Goal: Communication & Community: Connect with others

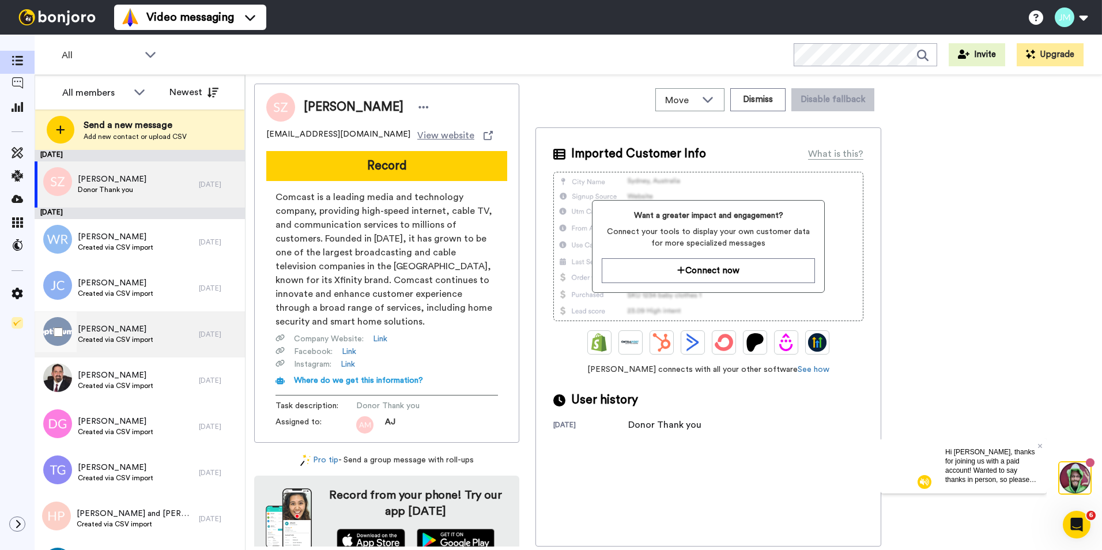
click at [115, 332] on span "Frank Cardillo" at bounding box center [116, 329] width 76 height 12
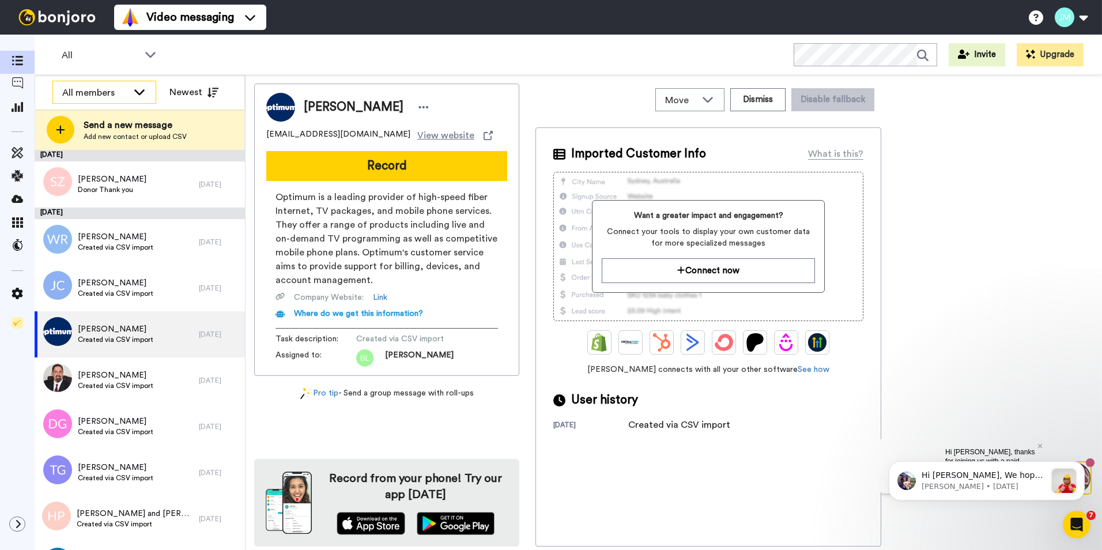
click at [103, 96] on div "All members" at bounding box center [95, 93] width 66 height 14
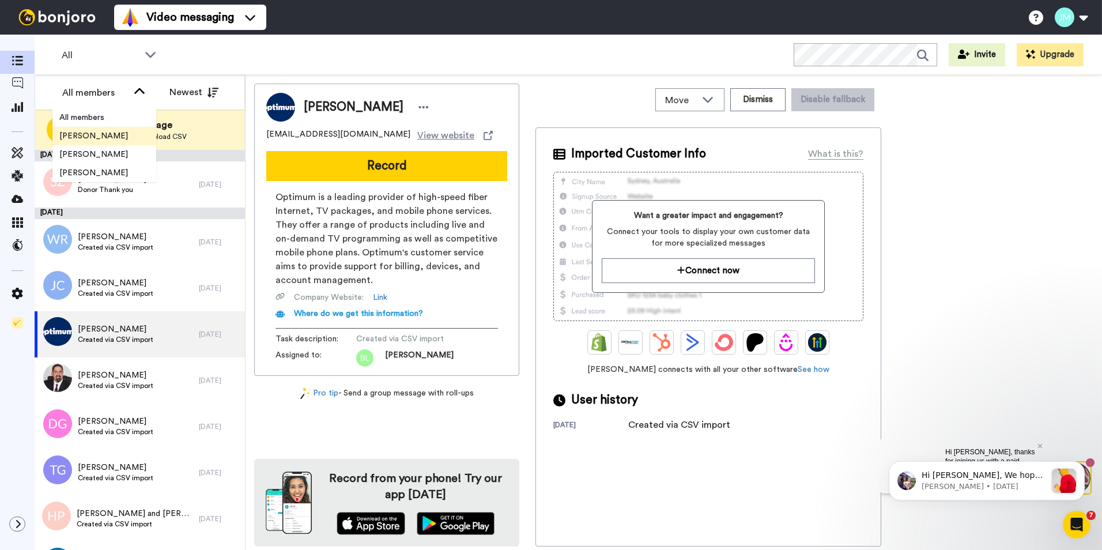
click at [93, 138] on span "James M Flanagan" at bounding box center [93, 136] width 82 height 12
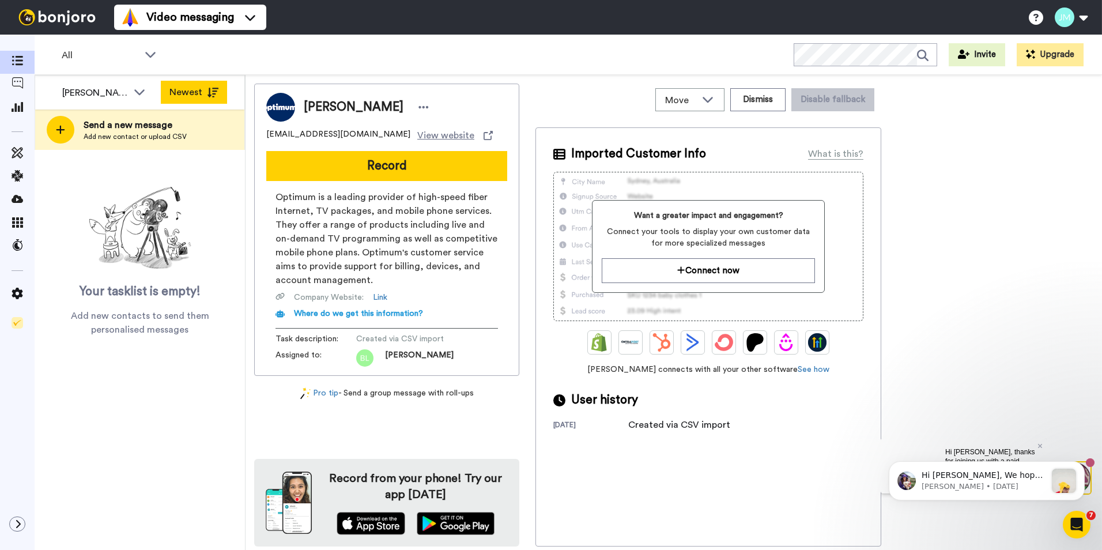
click at [208, 93] on icon at bounding box center [213, 93] width 12 height 10
click at [24, 178] on span at bounding box center [17, 178] width 35 height 12
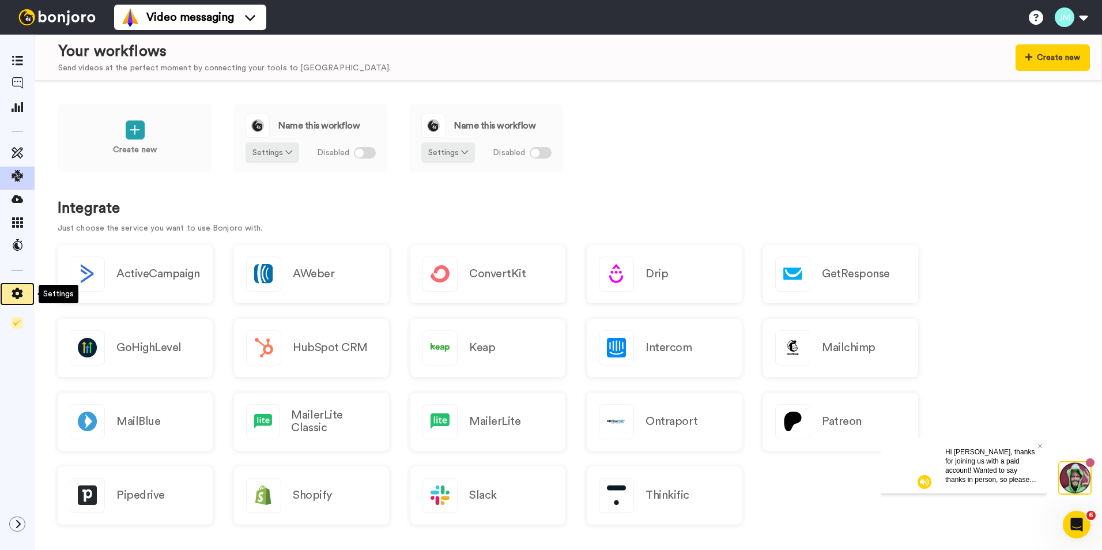
click at [17, 301] on div at bounding box center [17, 294] width 35 height 16
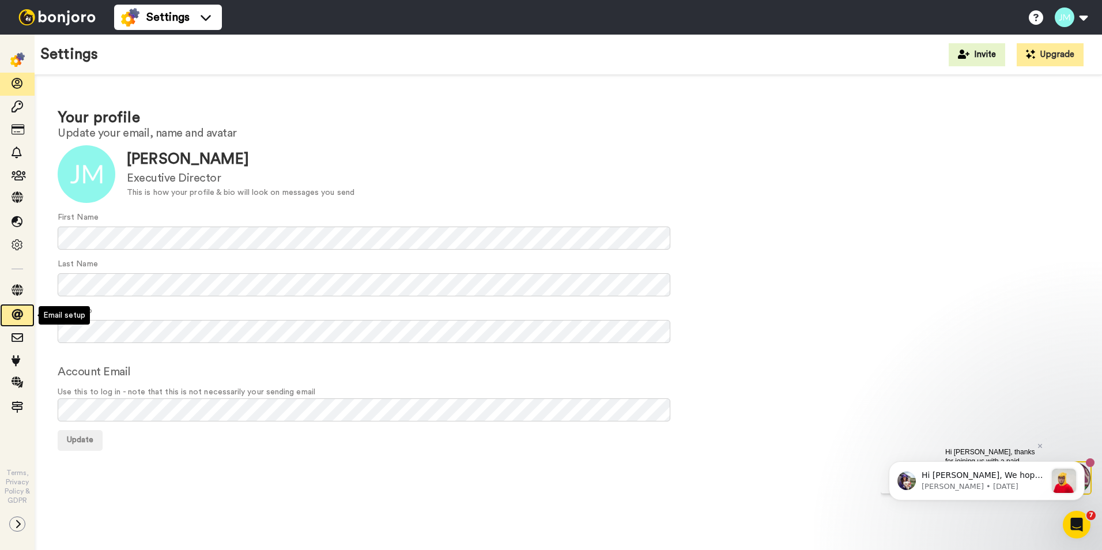
click at [18, 314] on icon at bounding box center [18, 315] width 12 height 12
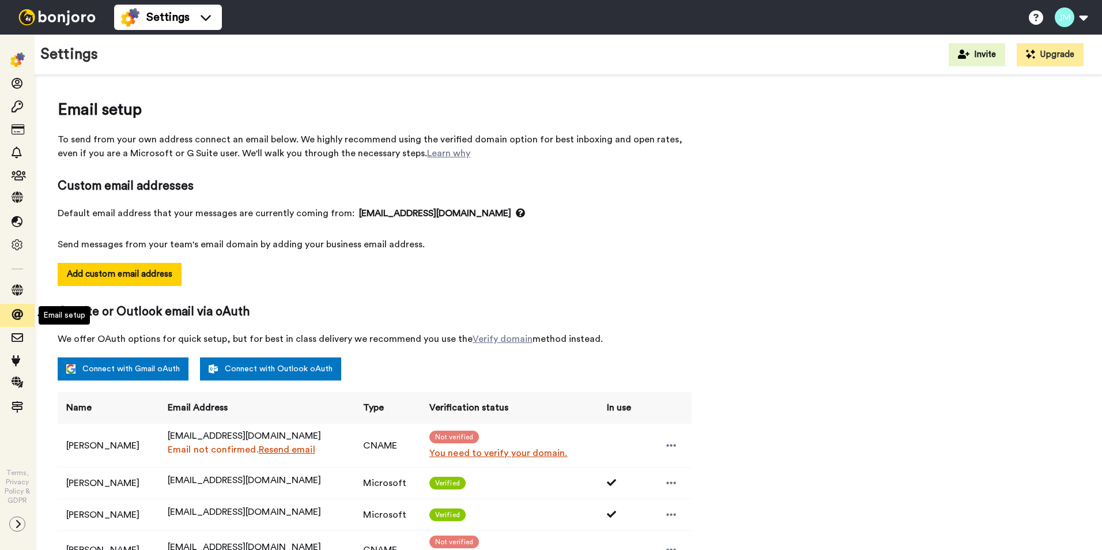
select select "164495"
select select "163939"
select select "164555"
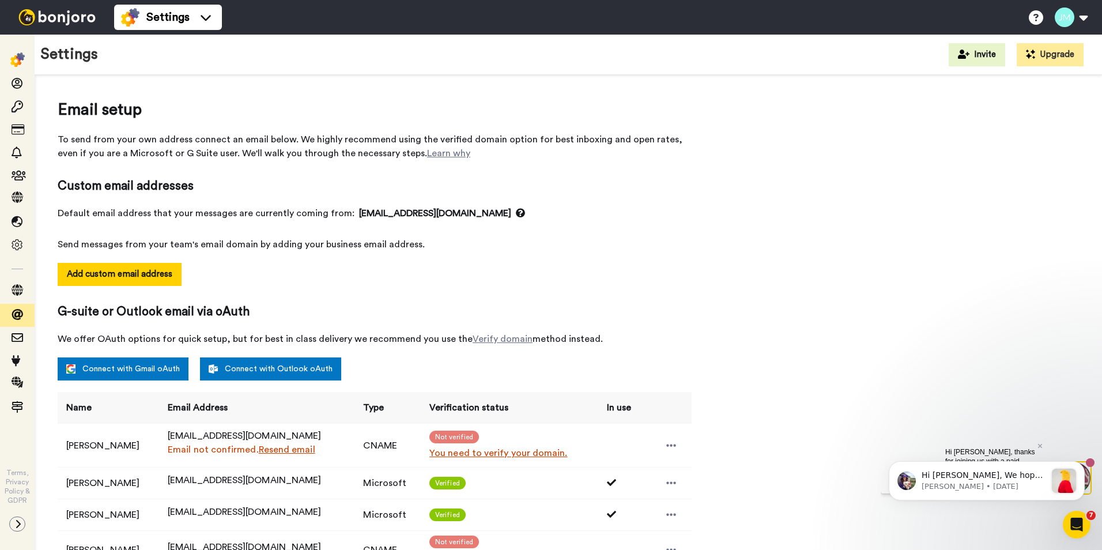
click at [987, 191] on div "Email setup To send from your own address connect an email below. We highly rec…" at bounding box center [569, 498] width 1022 height 800
click at [928, 232] on div "Email setup To send from your own address connect an email below. We highly rec…" at bounding box center [569, 498] width 1022 height 800
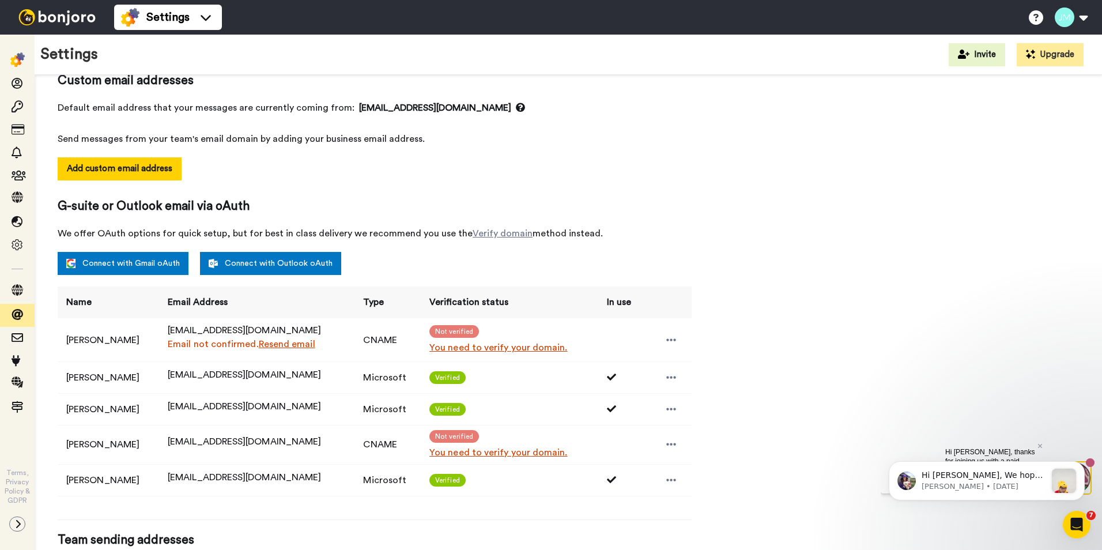
scroll to position [307, 0]
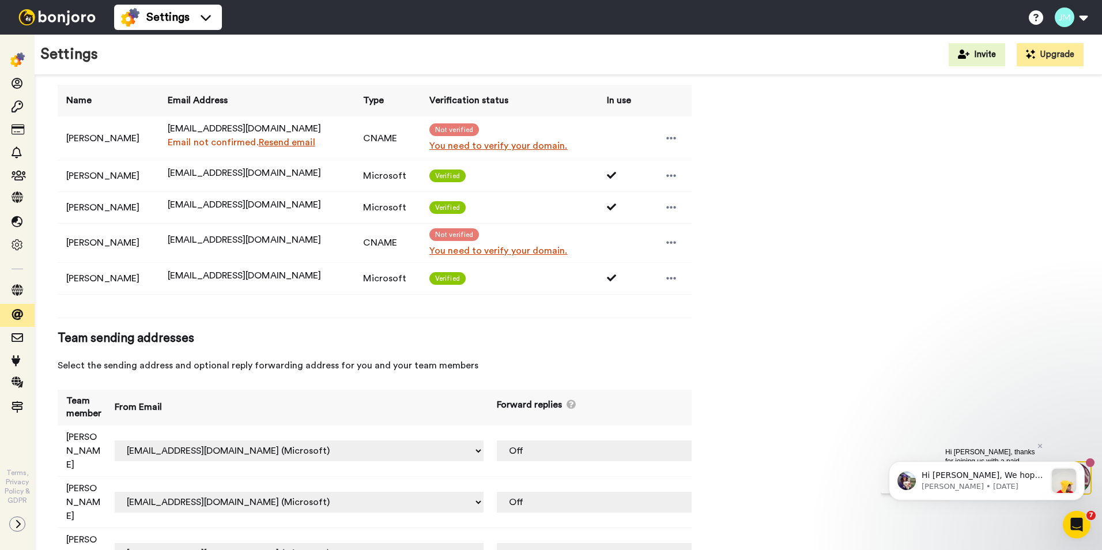
drag, startPoint x: 1100, startPoint y: 228, endPoint x: 214, endPoint y: 2, distance: 914.0
click at [1040, 486] on p "[PERSON_NAME] • [DATE]" at bounding box center [984, 486] width 125 height 10
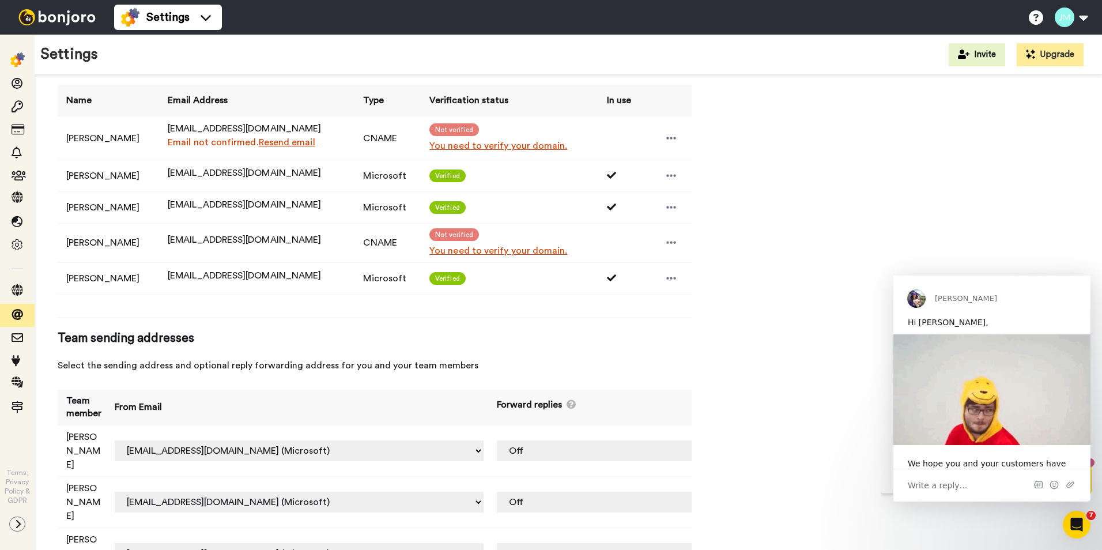
scroll to position [0, 0]
click at [937, 461] on div "We hope you and your customers have been having a great time with Bonjoro so fa…" at bounding box center [992, 492] width 168 height 68
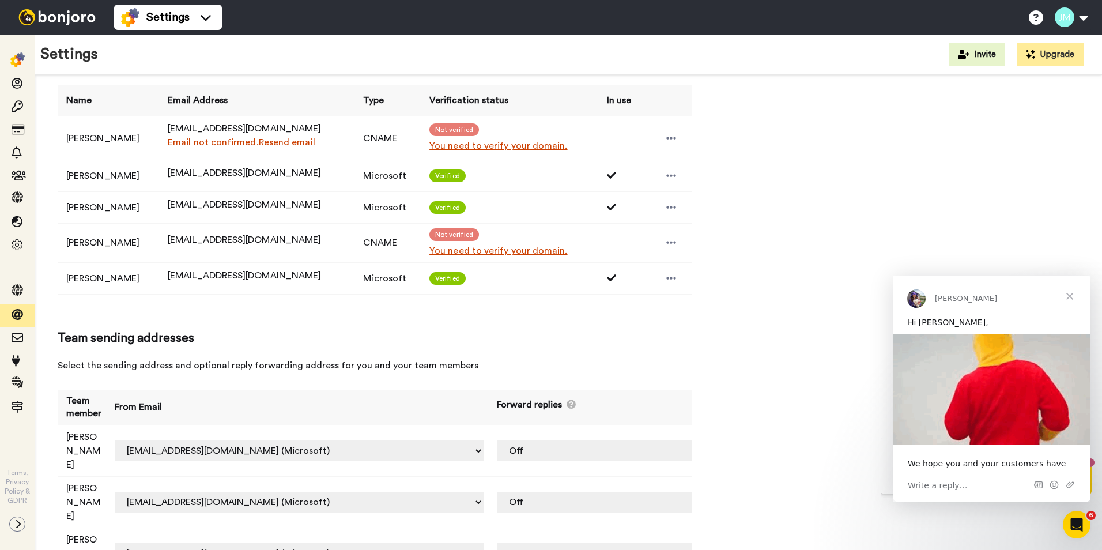
click at [756, 348] on div "Email setup To send from your own address connect an email below. We highly rec…" at bounding box center [569, 191] width 1022 height 800
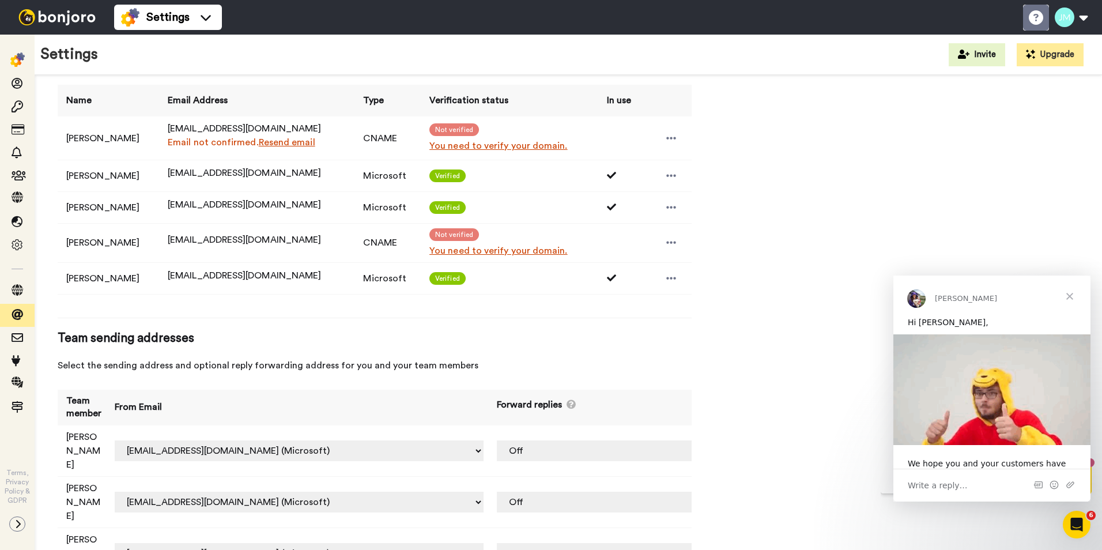
click at [1035, 17] on icon at bounding box center [1036, 17] width 14 height 14
click at [14, 58] on img at bounding box center [17, 59] width 14 height 14
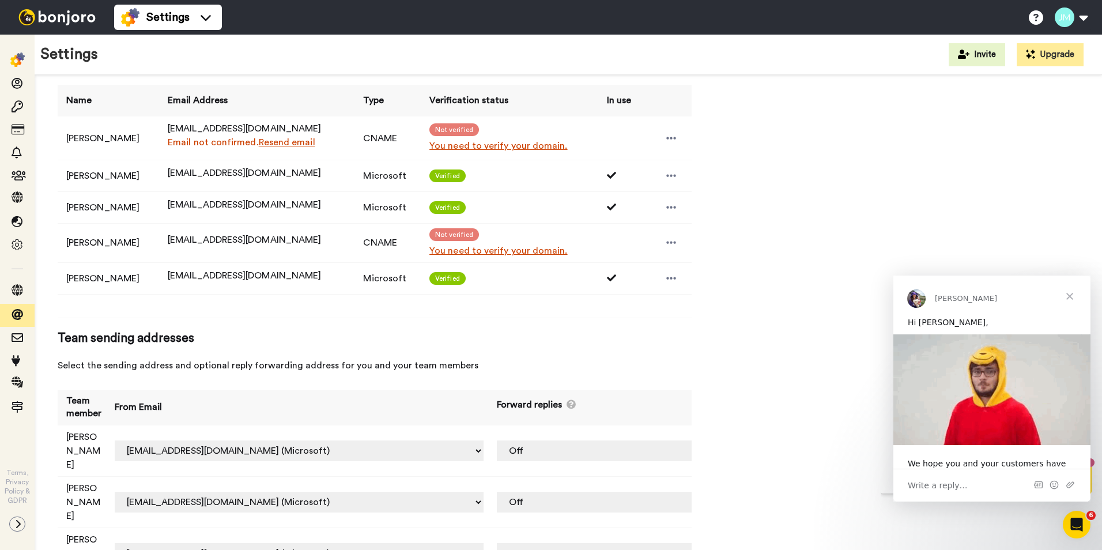
click at [55, 9] on div at bounding box center [57, 17] width 114 height 35
click at [55, 15] on img at bounding box center [57, 17] width 86 height 16
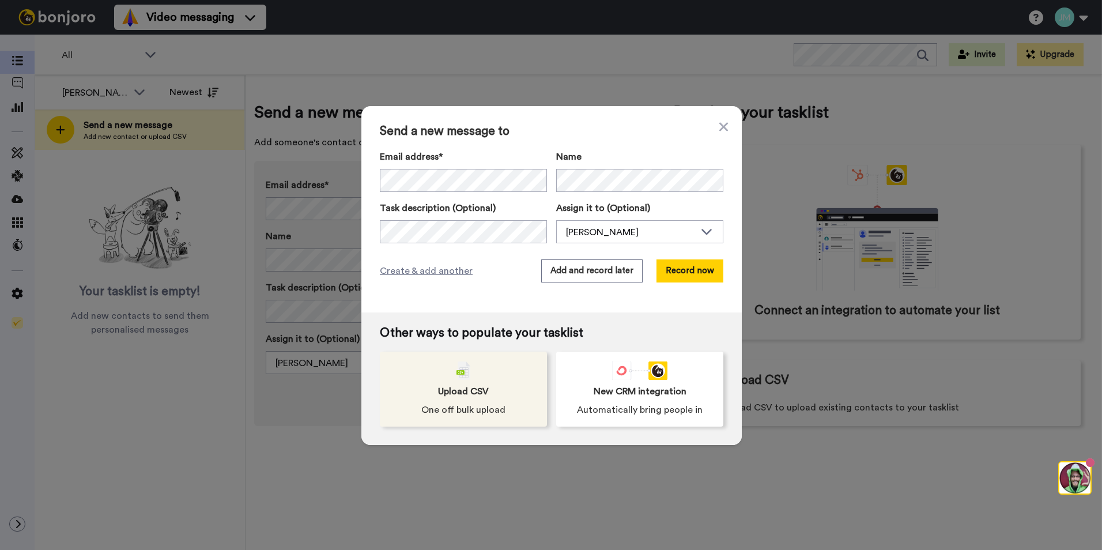
click at [445, 416] on span "One off bulk upload" at bounding box center [463, 410] width 84 height 14
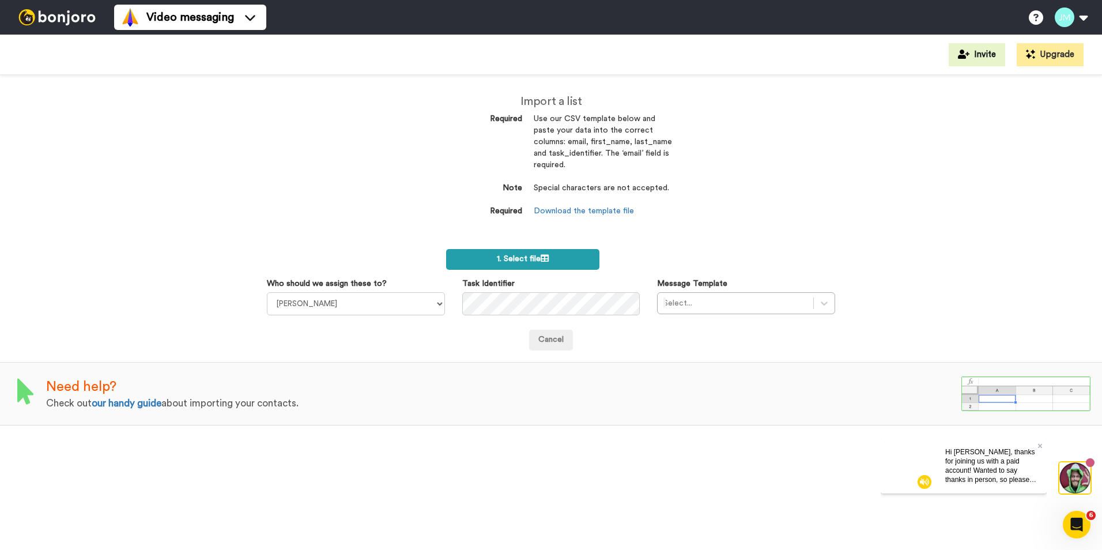
click at [539, 259] on span "1. Select file" at bounding box center [523, 259] width 52 height 8
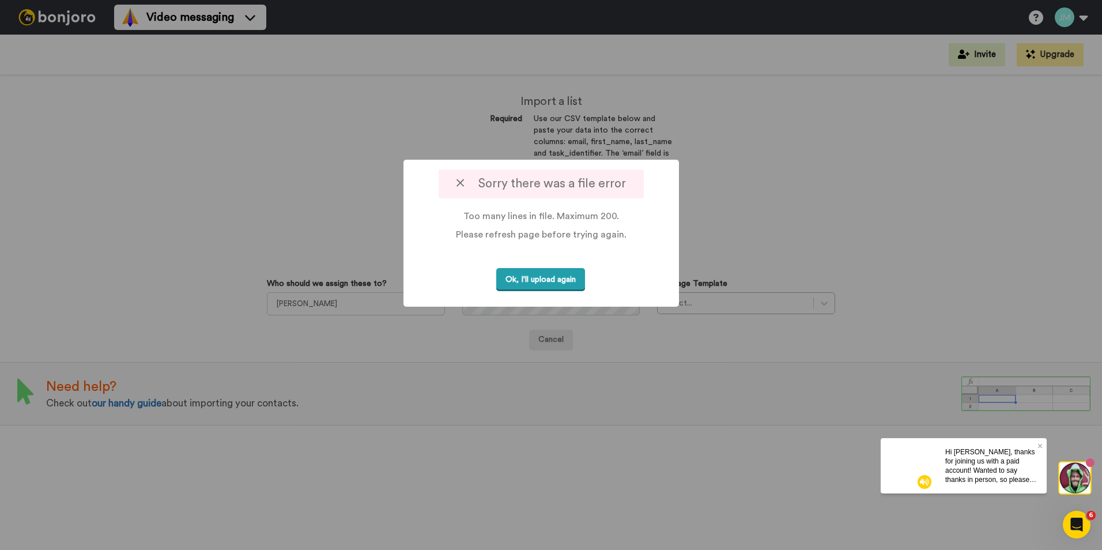
click at [577, 284] on button "Ok, I'll upload again" at bounding box center [540, 280] width 89 height 24
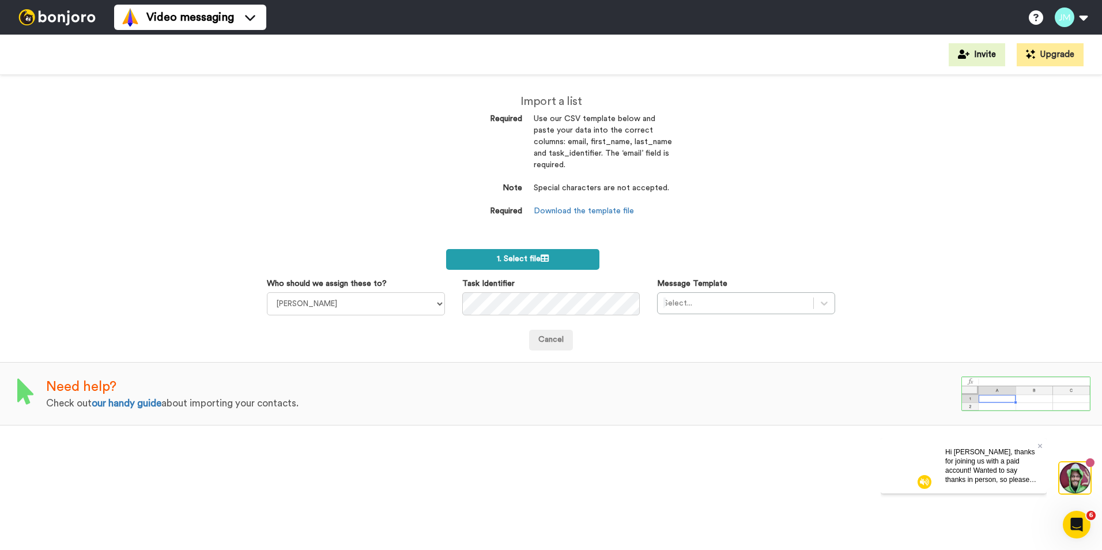
click at [543, 258] on icon at bounding box center [545, 258] width 8 height 8
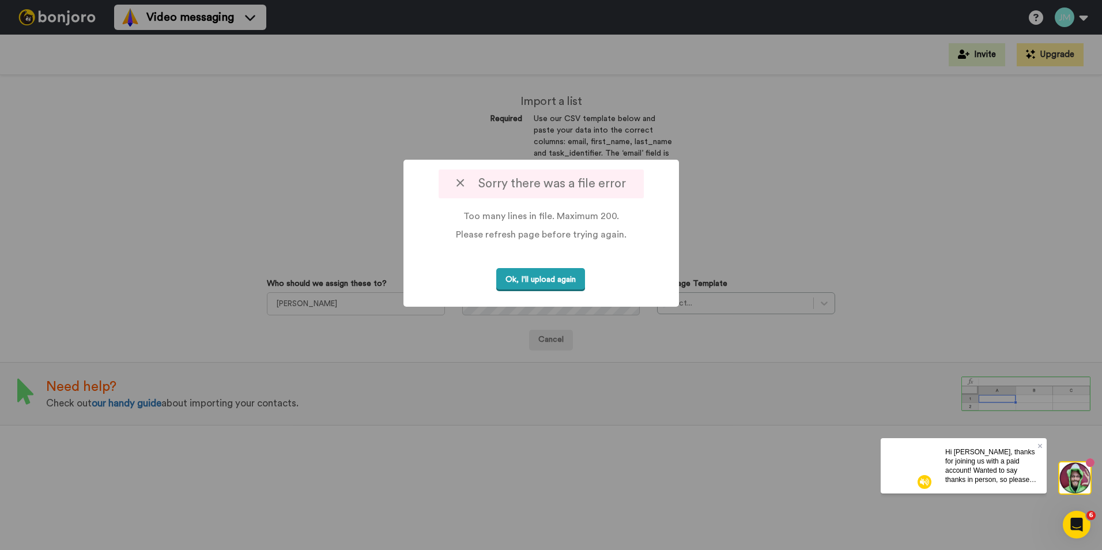
click at [532, 284] on button "Ok, I'll upload again" at bounding box center [540, 280] width 89 height 24
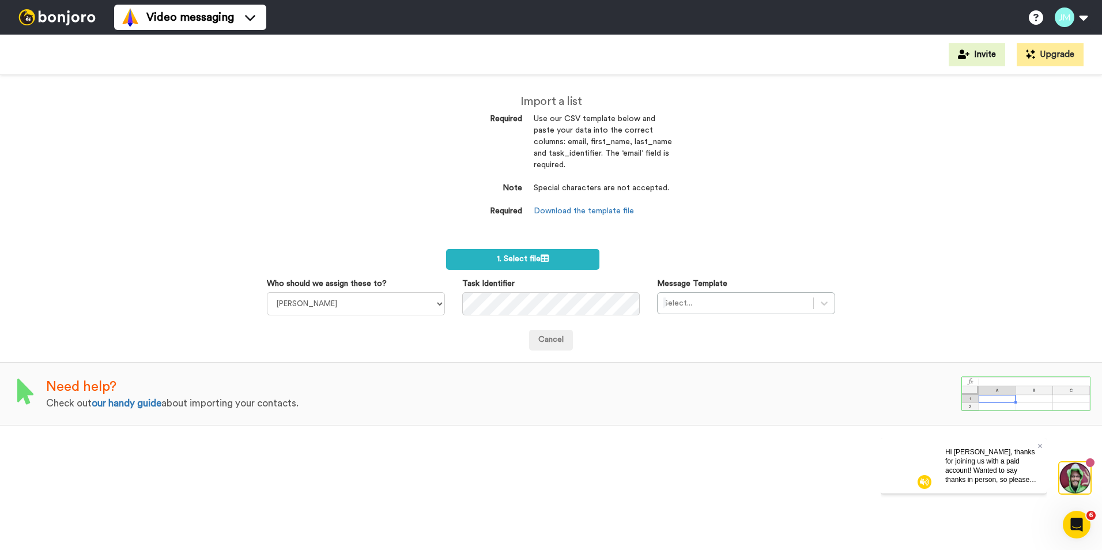
click at [52, 9] on div at bounding box center [57, 17] width 114 height 35
click at [51, 15] on img at bounding box center [57, 17] width 86 height 16
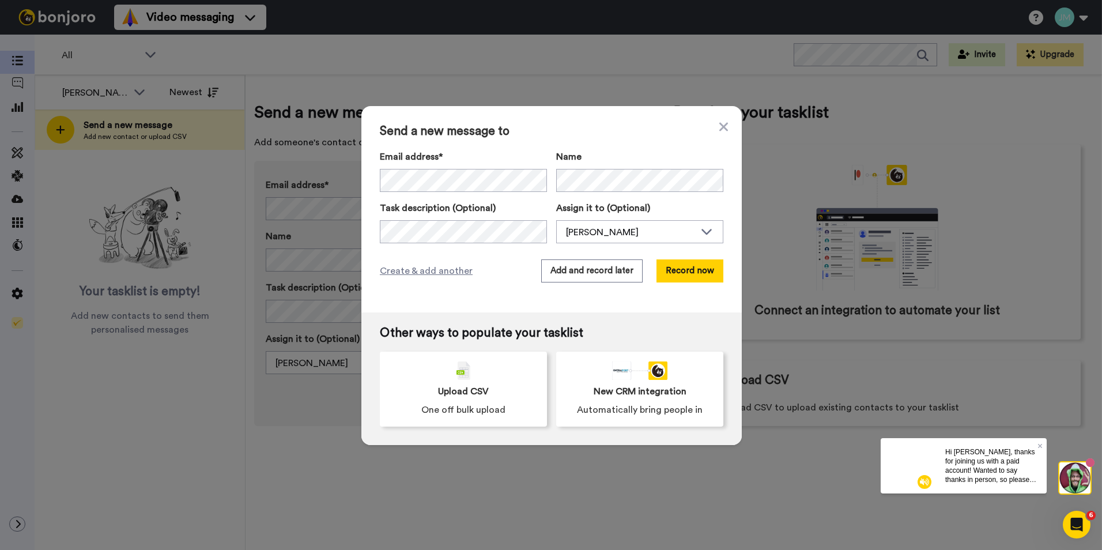
click at [576, 145] on div "Send a new message to Email address* No search result for ‘ joyiljoseph@gmail.c…" at bounding box center [552, 209] width 381 height 206
click at [699, 54] on div "Send a new message to Email address* No search result for ‘ joyiljoseph@gmail.c…" at bounding box center [551, 275] width 1102 height 550
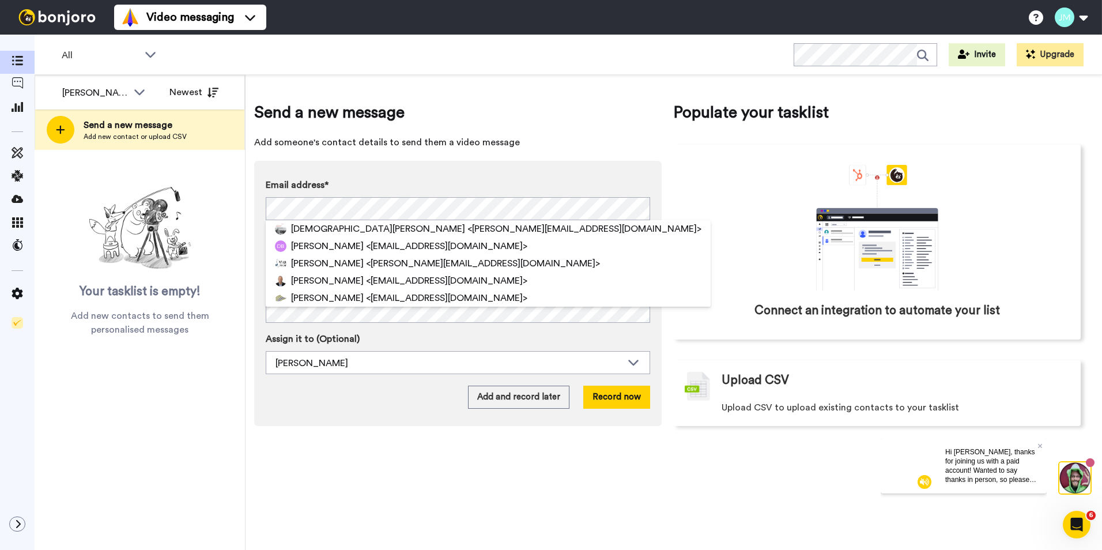
click at [500, 128] on div "Send a new message Add someone's contact details to send them a video message E…" at bounding box center [458, 263] width 408 height 325
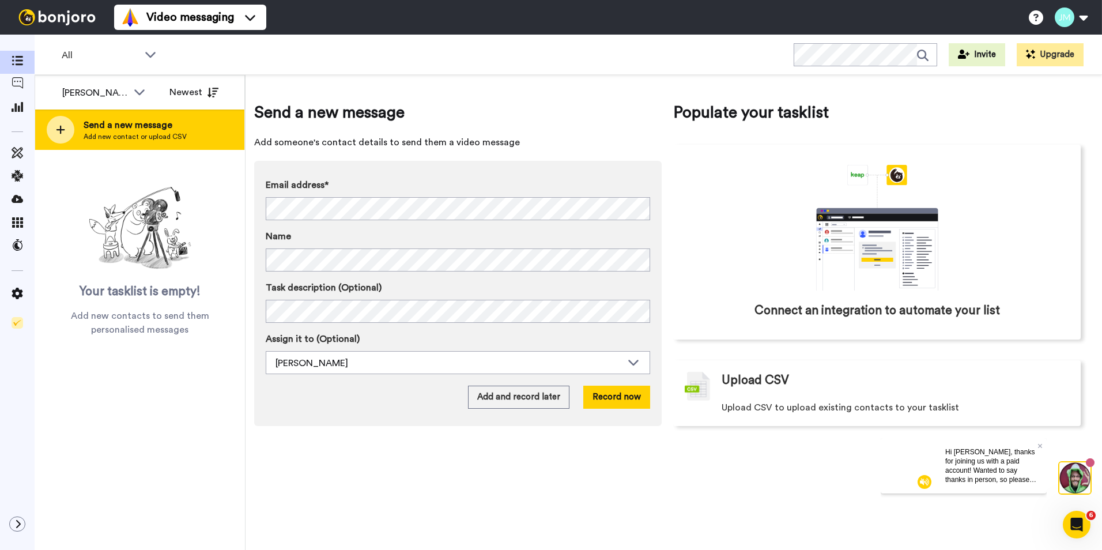
click at [112, 125] on span "Send a new message" at bounding box center [135, 125] width 103 height 14
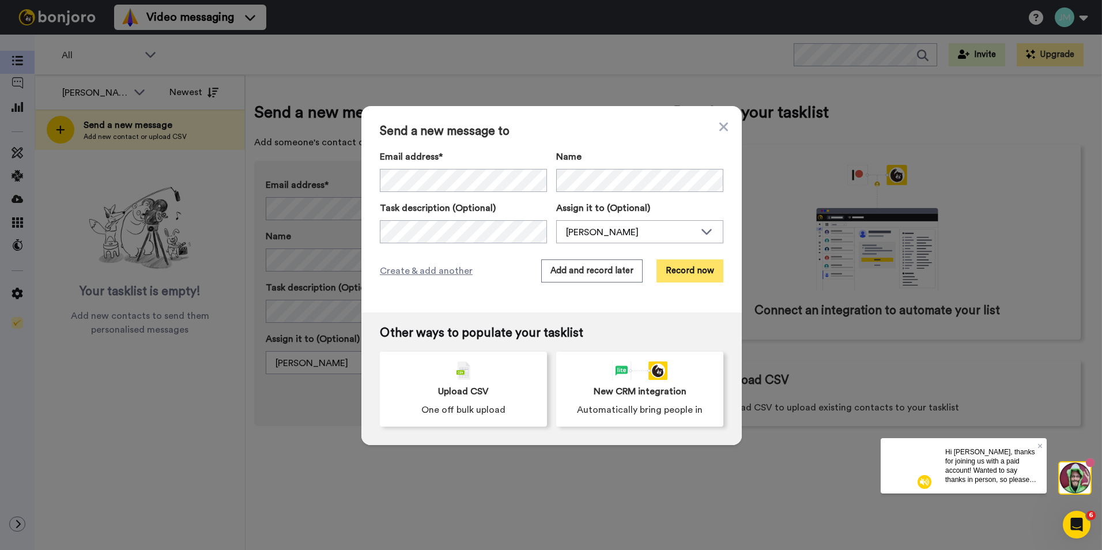
click at [699, 274] on button "Record now" at bounding box center [690, 270] width 67 height 23
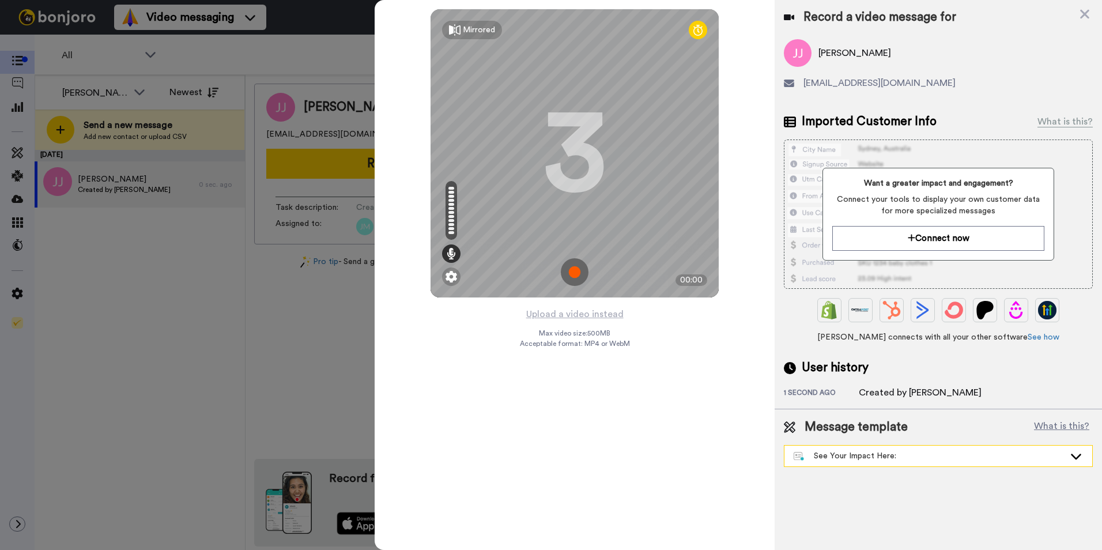
click at [851, 455] on div "See Your Impact Here:" at bounding box center [929, 456] width 271 height 12
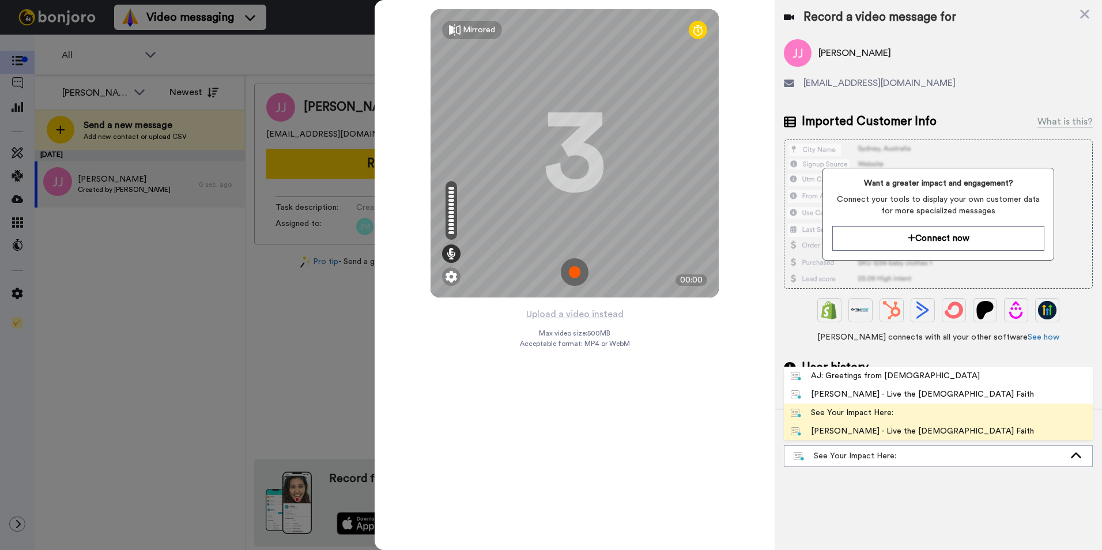
click at [878, 429] on div "[PERSON_NAME] - Live the [DEMOGRAPHIC_DATA] Faith" at bounding box center [912, 431] width 243 height 12
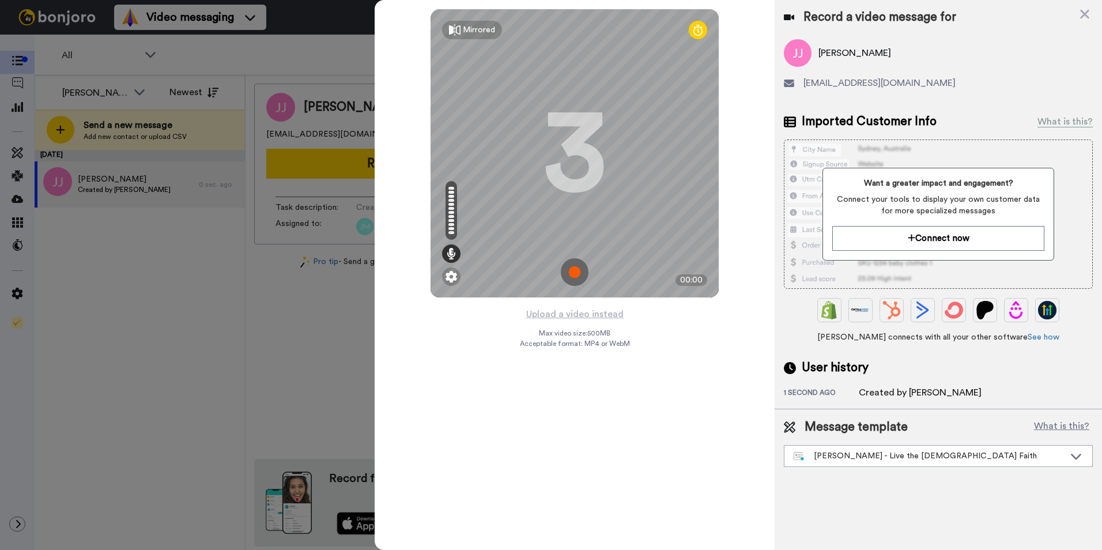
click at [569, 272] on img at bounding box center [575, 272] width 28 height 28
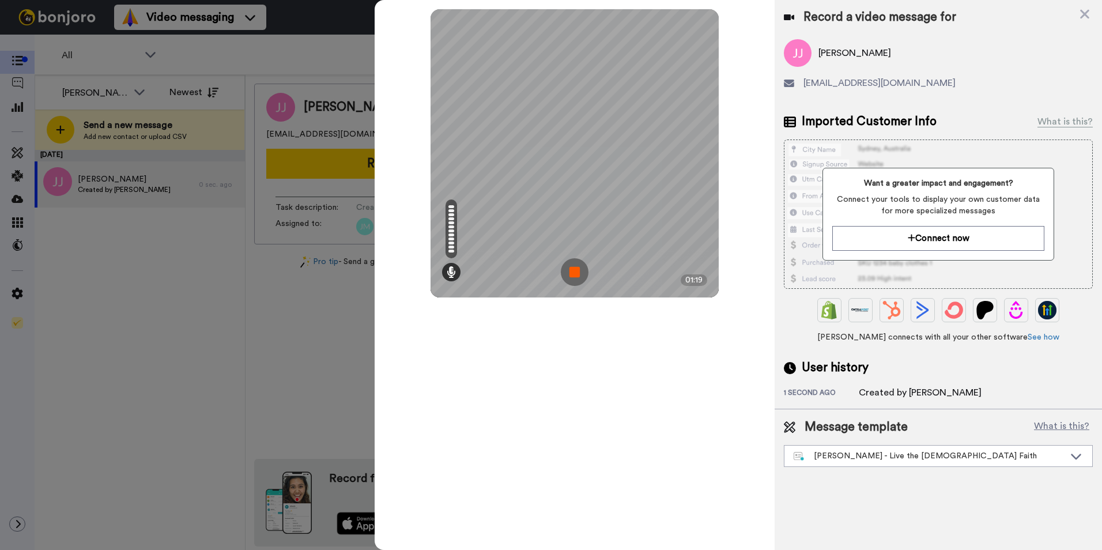
click at [569, 272] on img at bounding box center [575, 272] width 28 height 28
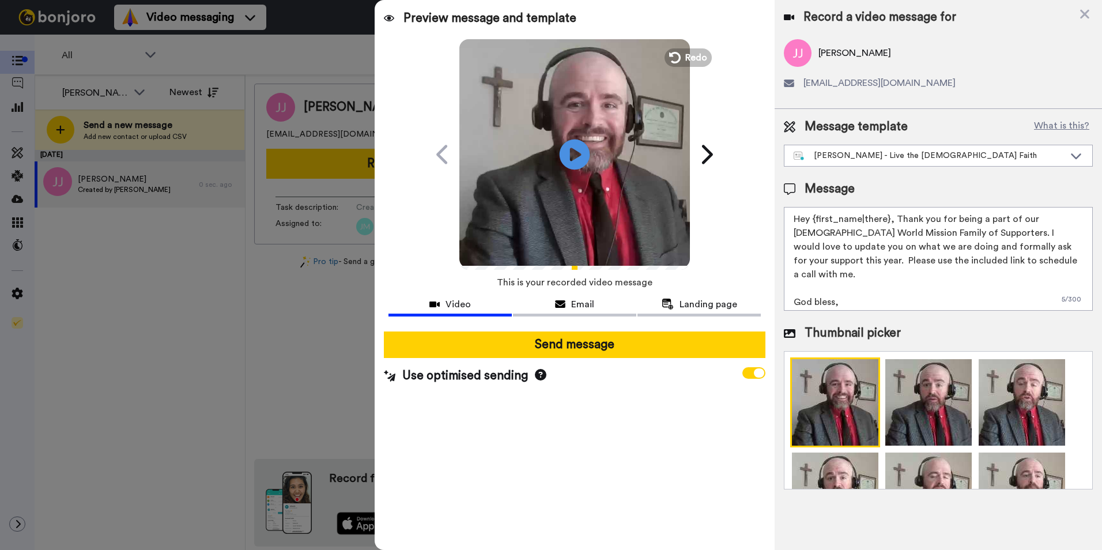
click at [575, 154] on icon "Play/Pause" at bounding box center [575, 154] width 31 height 55
click at [651, 423] on div "Preview message and template Play/Pause A Personal Video Message Just for You f…" at bounding box center [575, 275] width 400 height 550
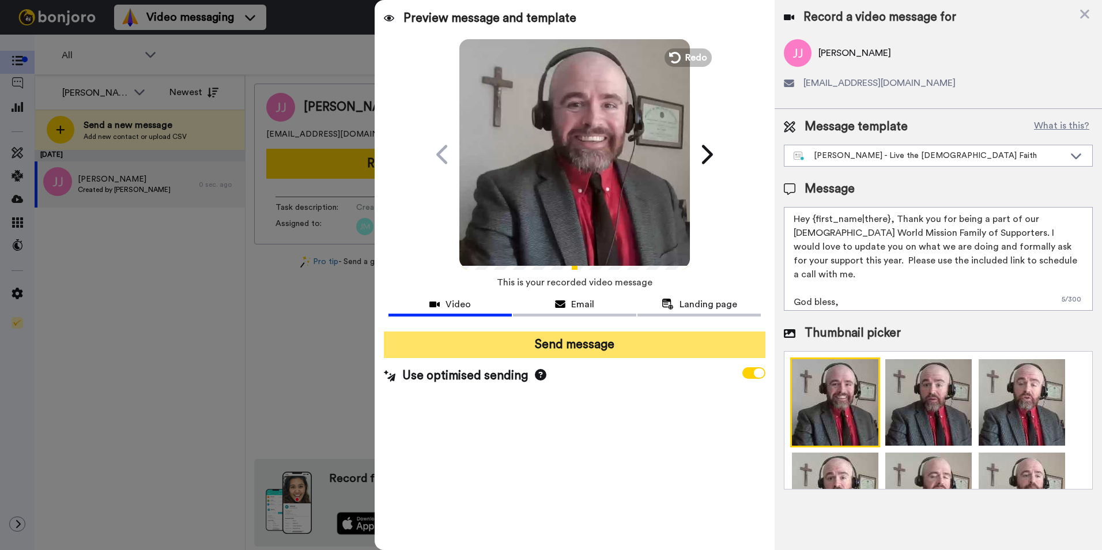
click at [571, 352] on button "Send message" at bounding box center [575, 345] width 382 height 27
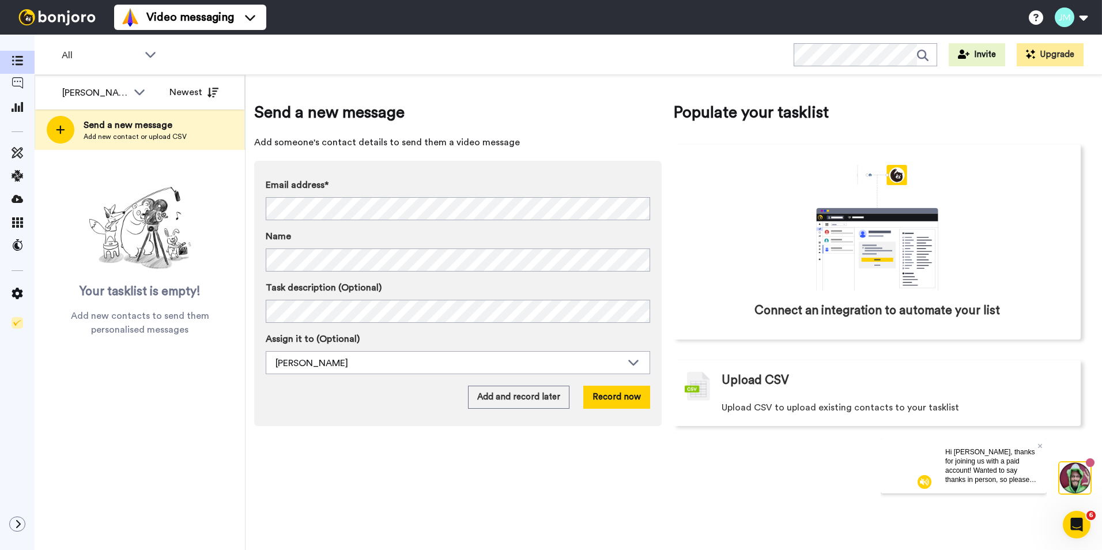
click at [474, 127] on div "Send a new message Add someone's contact details to send them a video message E…" at bounding box center [458, 263] width 408 height 325
click at [605, 393] on button "Record now" at bounding box center [616, 397] width 67 height 23
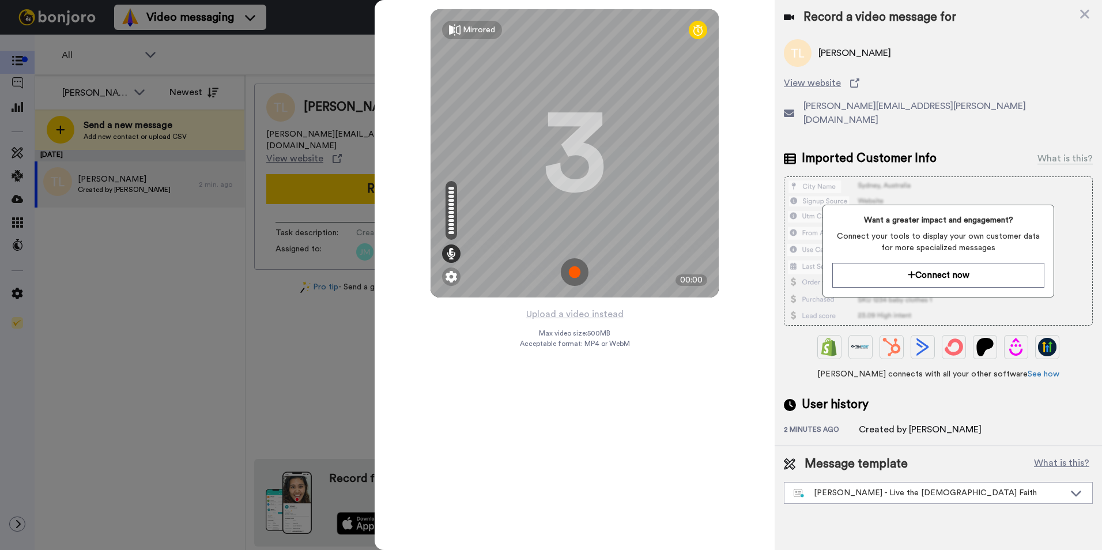
click at [578, 278] on img at bounding box center [575, 272] width 28 height 28
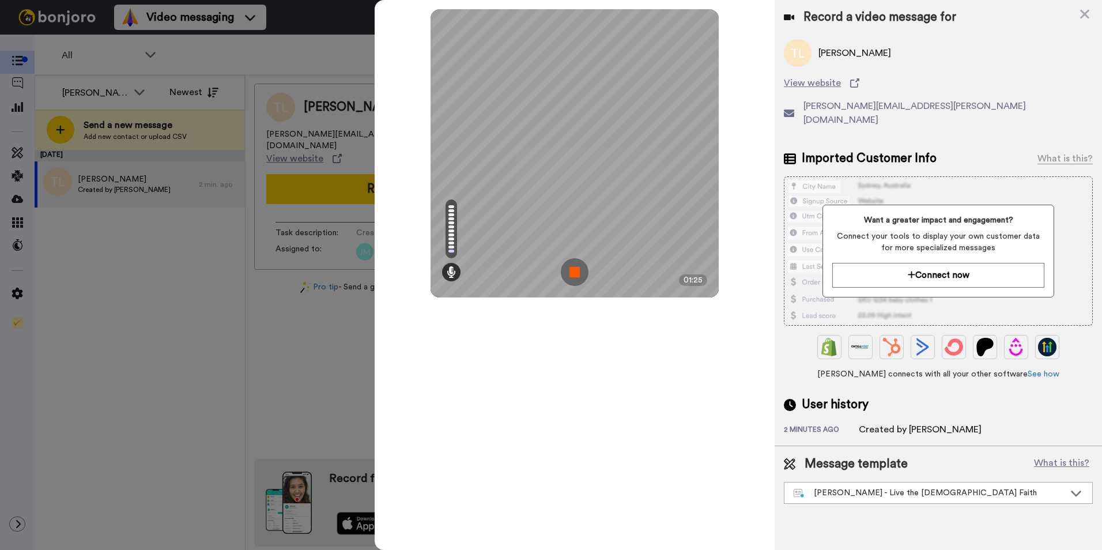
click at [578, 278] on img at bounding box center [575, 272] width 28 height 28
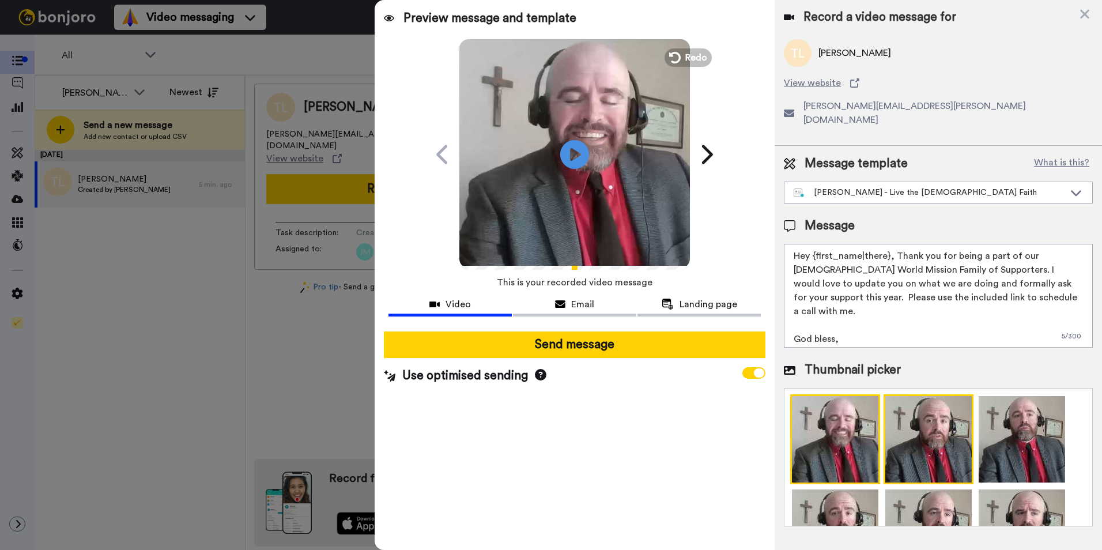
click at [662, 405] on img at bounding box center [929, 439] width 90 height 90
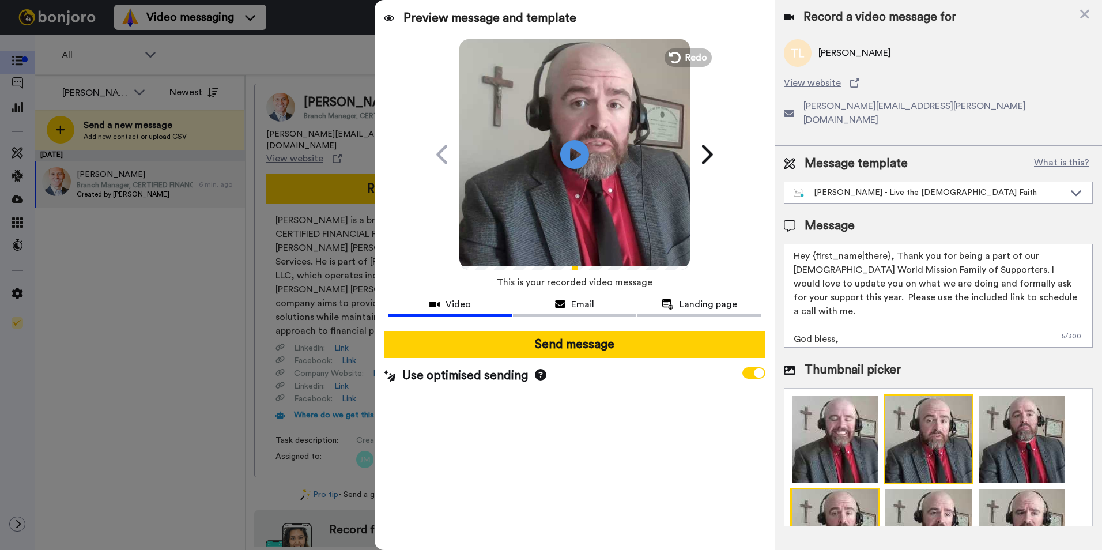
click at [662, 497] on img at bounding box center [835, 533] width 90 height 90
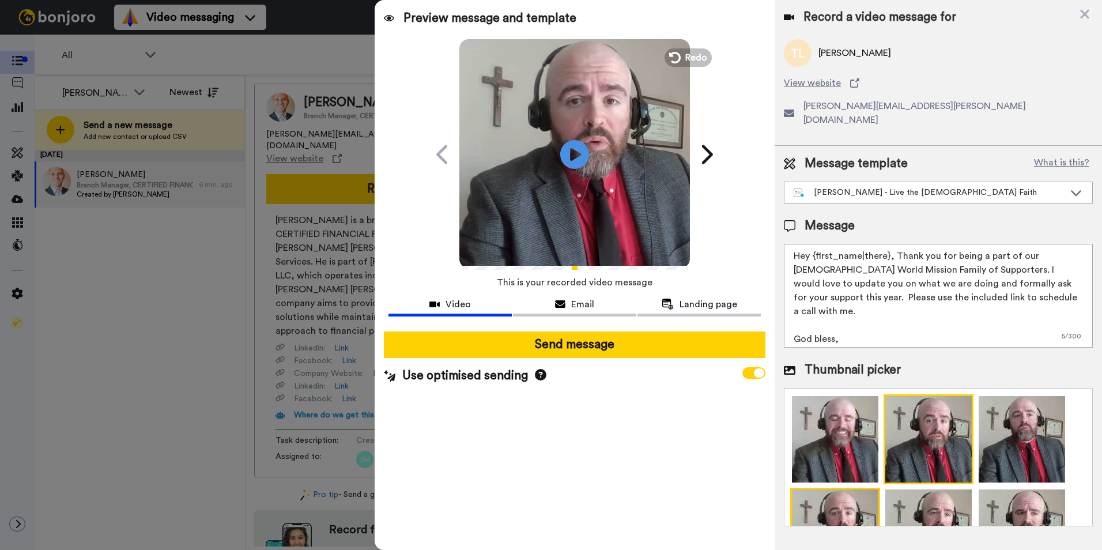
click at [662, 429] on img at bounding box center [929, 439] width 90 height 90
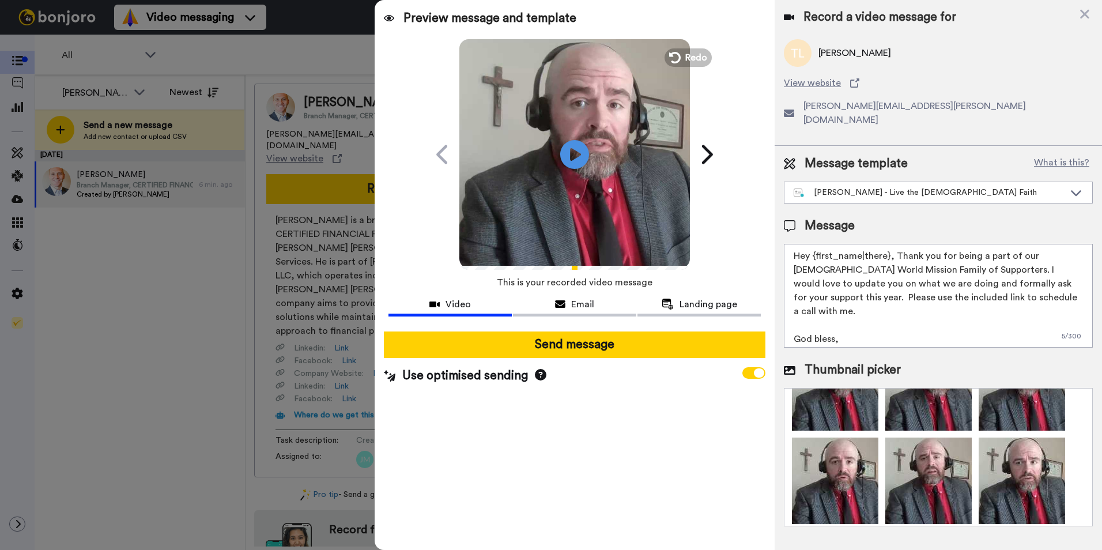
scroll to position [151, 0]
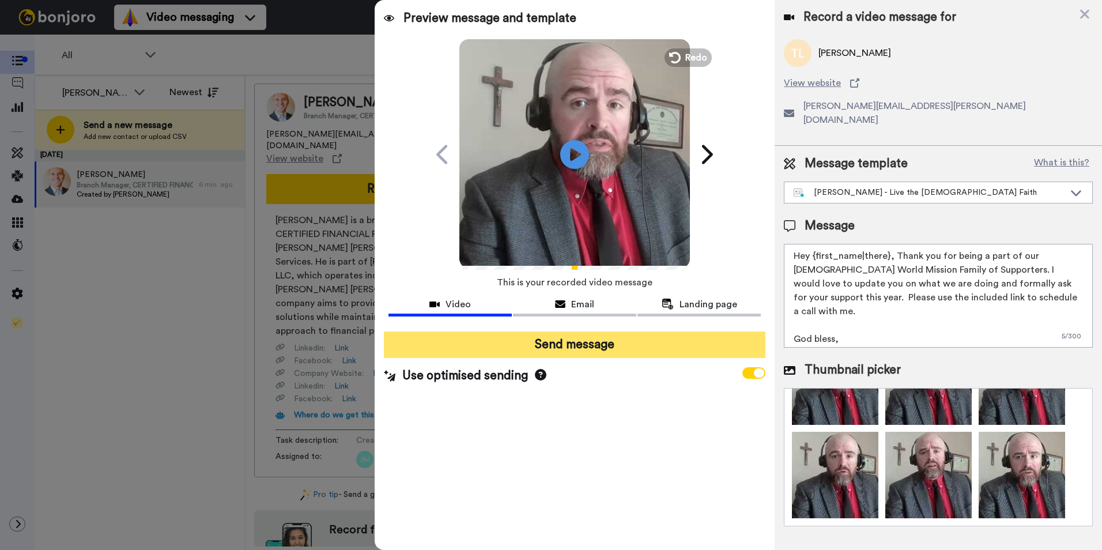
click at [605, 350] on button "Send message" at bounding box center [575, 345] width 382 height 27
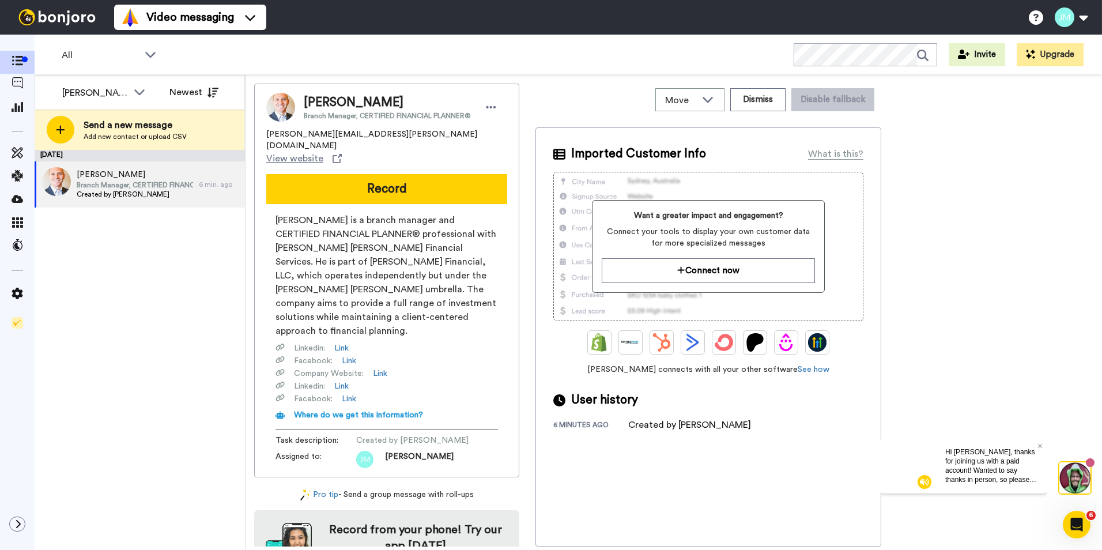
scroll to position [0, 0]
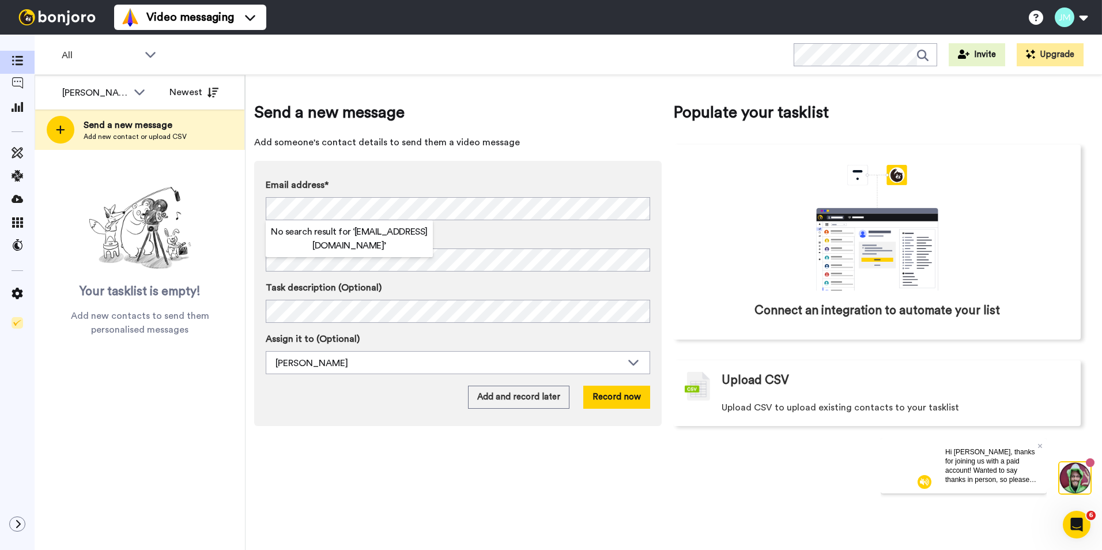
click at [338, 248] on h2 "No search result for ‘ [EMAIL_ADDRESS][DOMAIN_NAME] ’" at bounding box center [349, 239] width 167 height 28
click at [345, 240] on h2 "No search result for ‘ [EMAIL_ADDRESS][DOMAIN_NAME] ’" at bounding box center [349, 239] width 167 height 28
click at [630, 395] on button "Record now" at bounding box center [616, 397] width 67 height 23
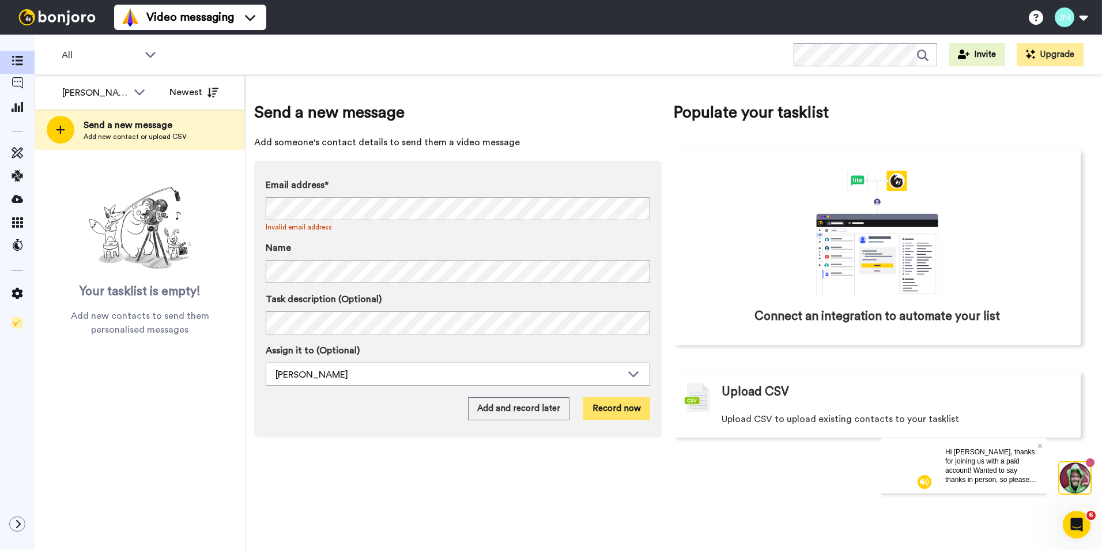
click at [624, 408] on button "Record now" at bounding box center [616, 408] width 67 height 23
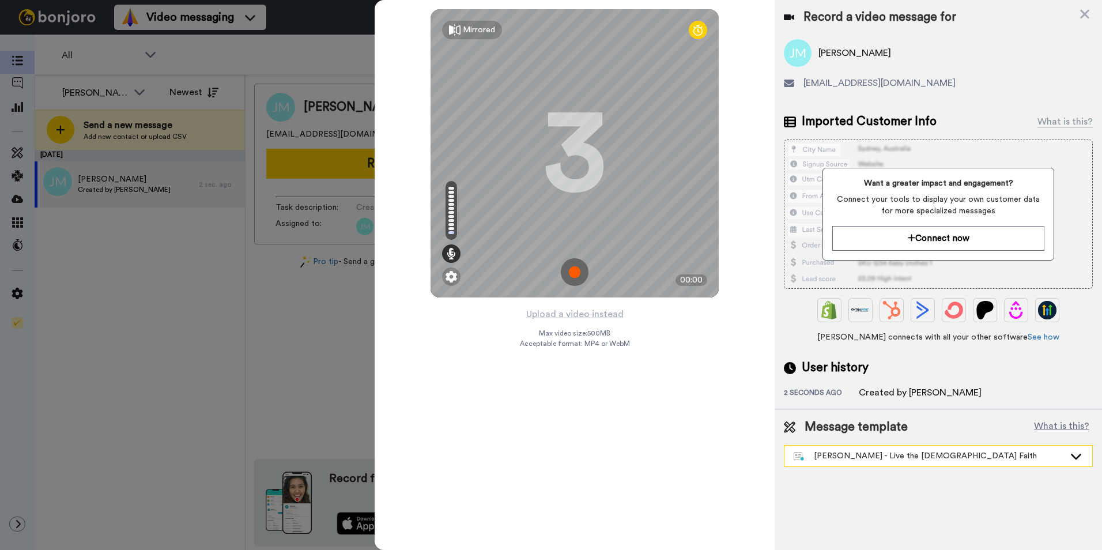
click at [1039, 451] on div "[PERSON_NAME] - Live the [DEMOGRAPHIC_DATA] Faith" at bounding box center [929, 456] width 271 height 12
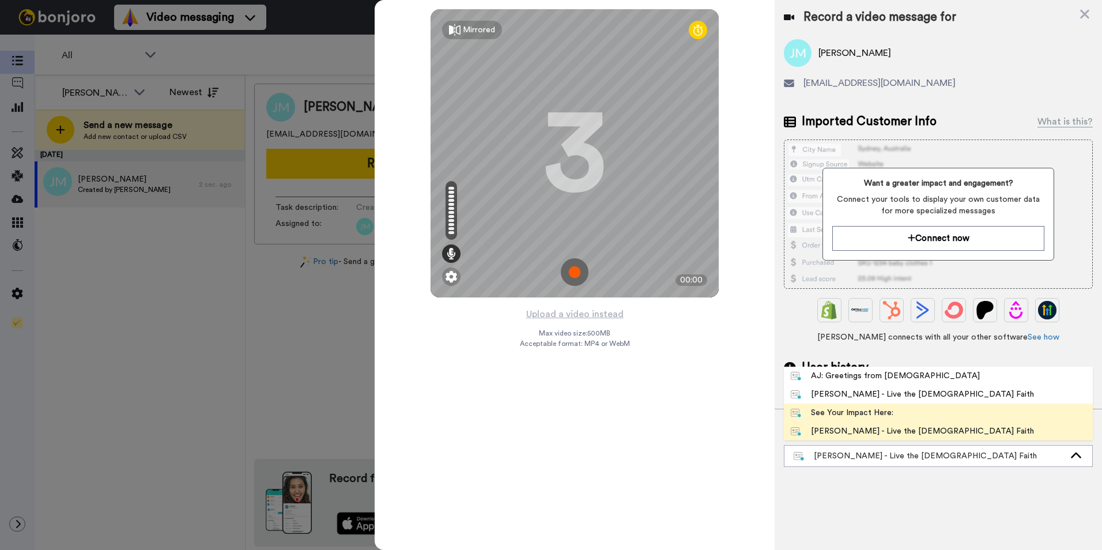
click at [863, 415] on div "See Your Impact Here:" at bounding box center [842, 413] width 103 height 12
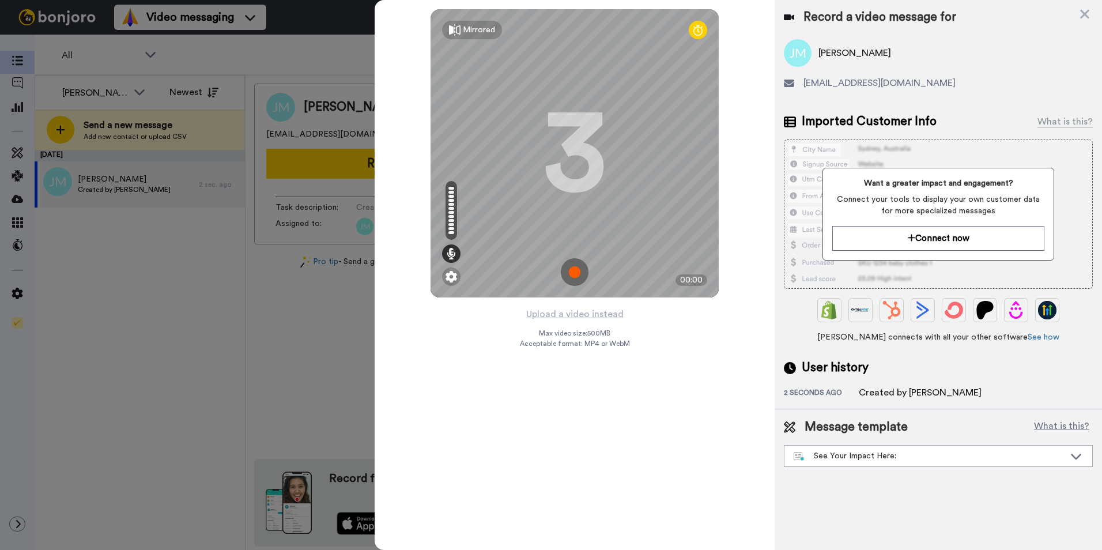
click at [602, 449] on div "Upload a video instead Max video size: 500 MB Acceptable format: MP4 or WebM" at bounding box center [575, 421] width 110 height 229
click at [570, 280] on img at bounding box center [575, 272] width 28 height 28
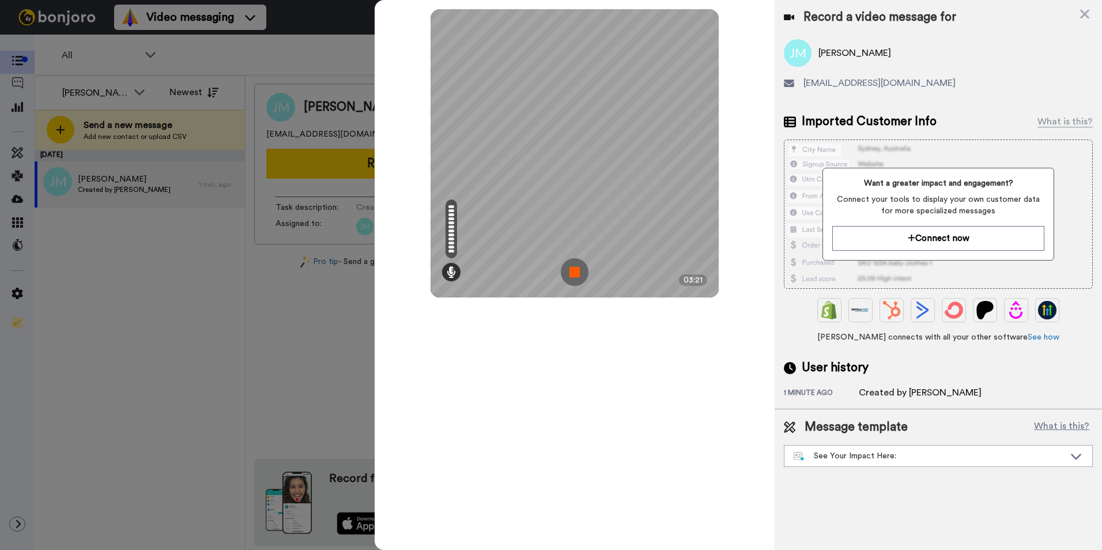
click at [570, 280] on img at bounding box center [575, 272] width 28 height 28
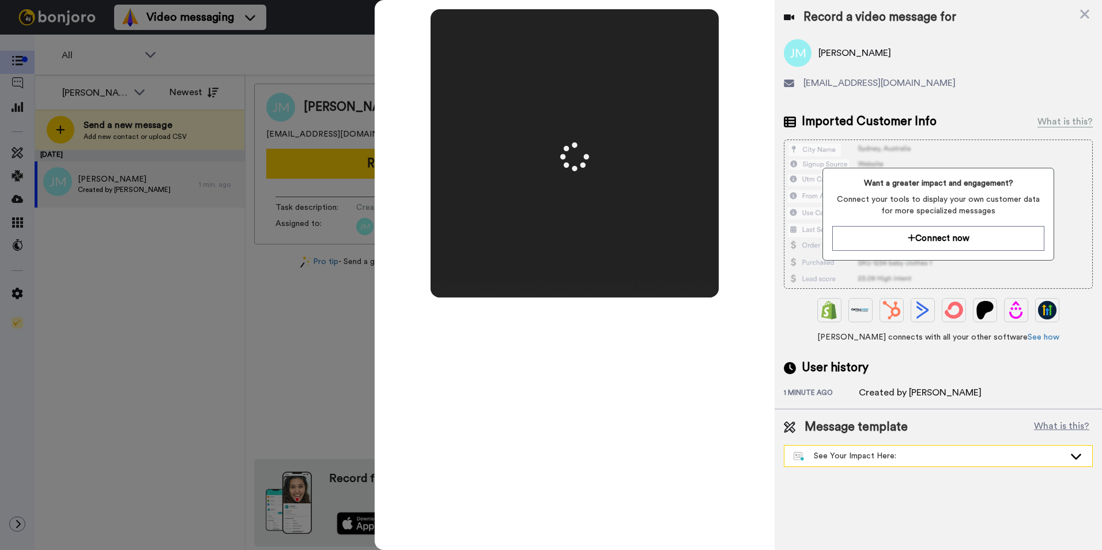
click at [840, 455] on div "See Your Impact Here:" at bounding box center [929, 456] width 271 height 12
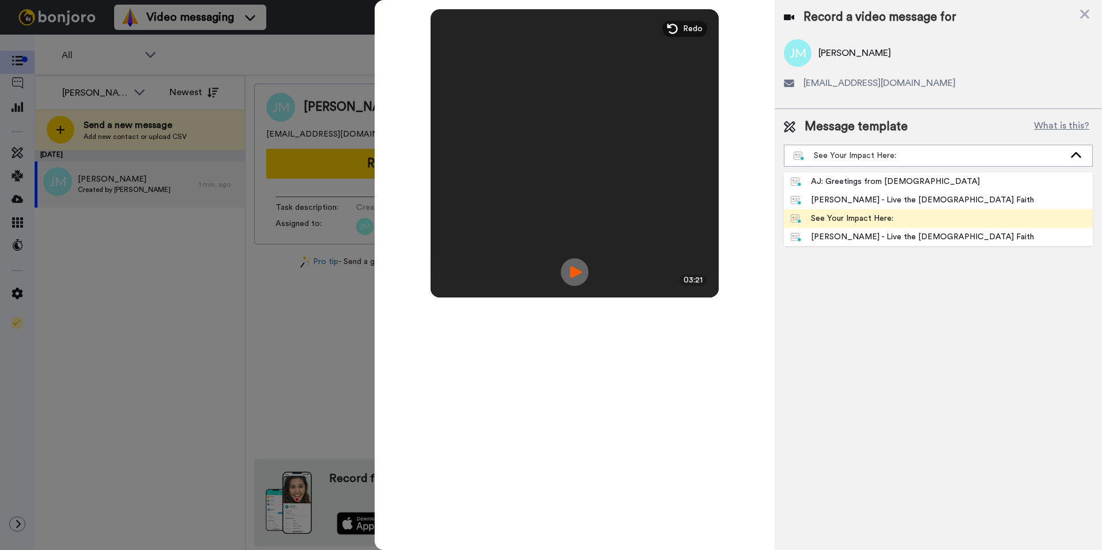
click at [745, 473] on div "Mirrored Redo 3 03:21" at bounding box center [575, 275] width 400 height 550
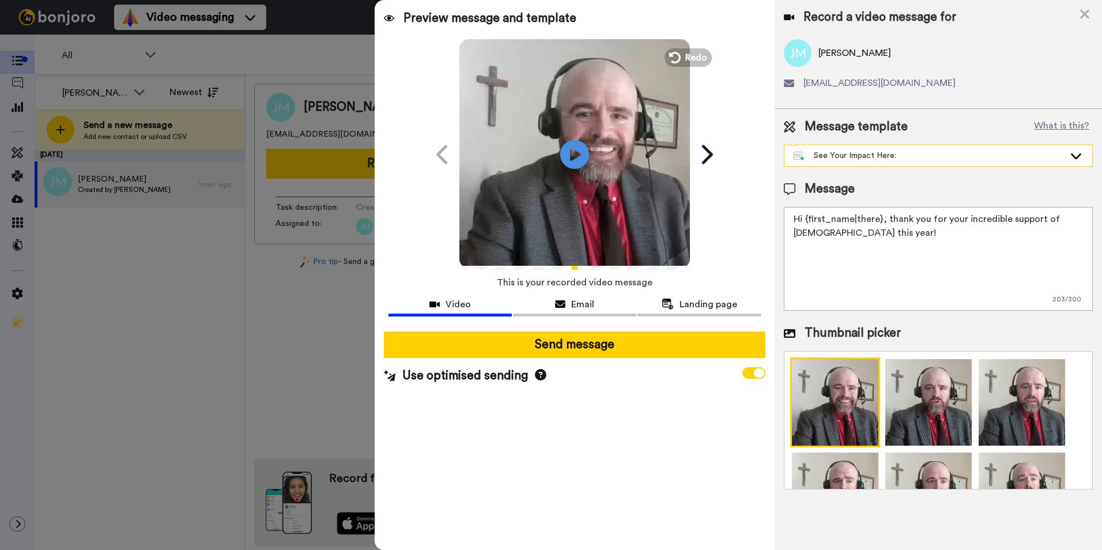
drag, startPoint x: 969, startPoint y: 239, endPoint x: 975, endPoint y: 149, distance: 90.2
click at [774, 197] on div "Preview message and template Play/Pause A Personal Thank You Video from James F…" at bounding box center [739, 275] width 728 height 550
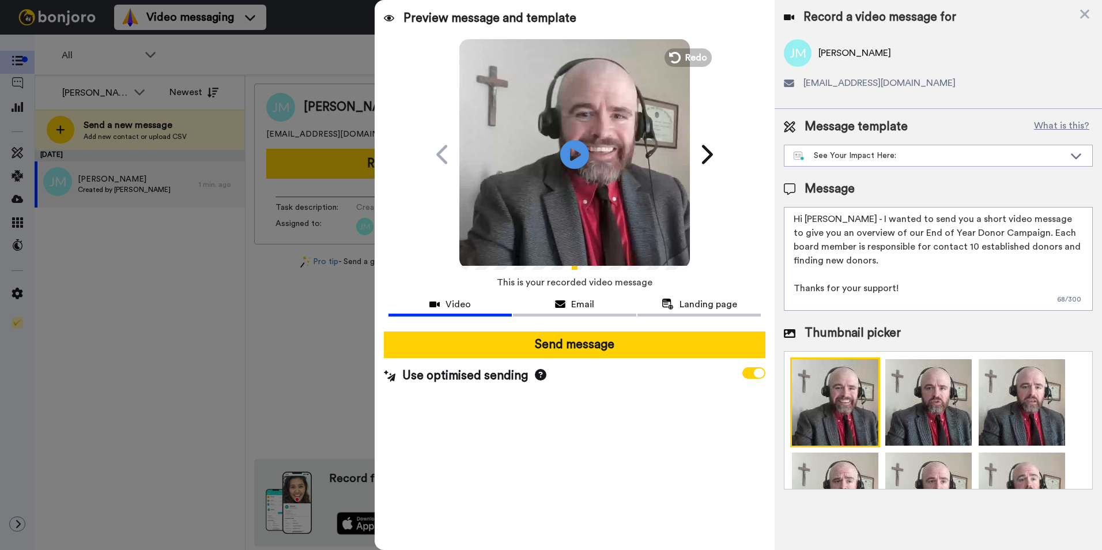
scroll to position [10, 0]
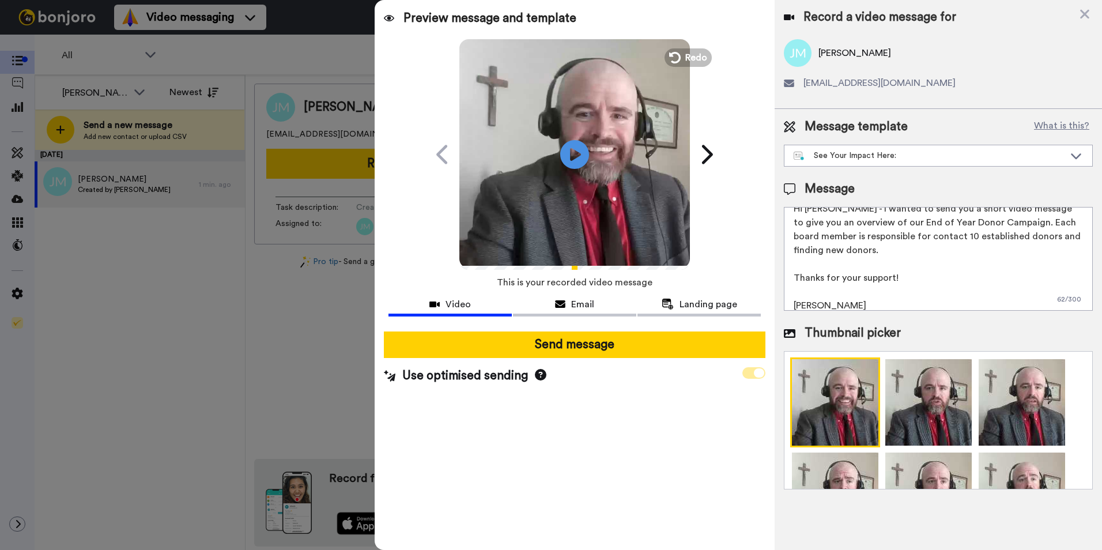
type textarea "Hi John - I wanted to send you a short video message to give you an overview of…"
click at [756, 375] on icon at bounding box center [759, 372] width 10 height 9
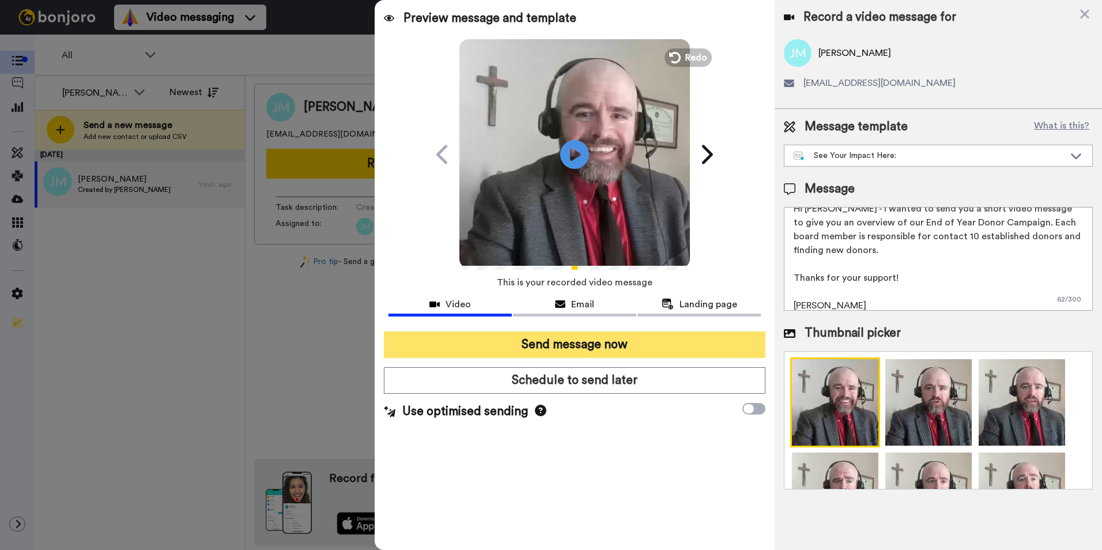
click at [631, 349] on button "Send message now" at bounding box center [575, 345] width 382 height 27
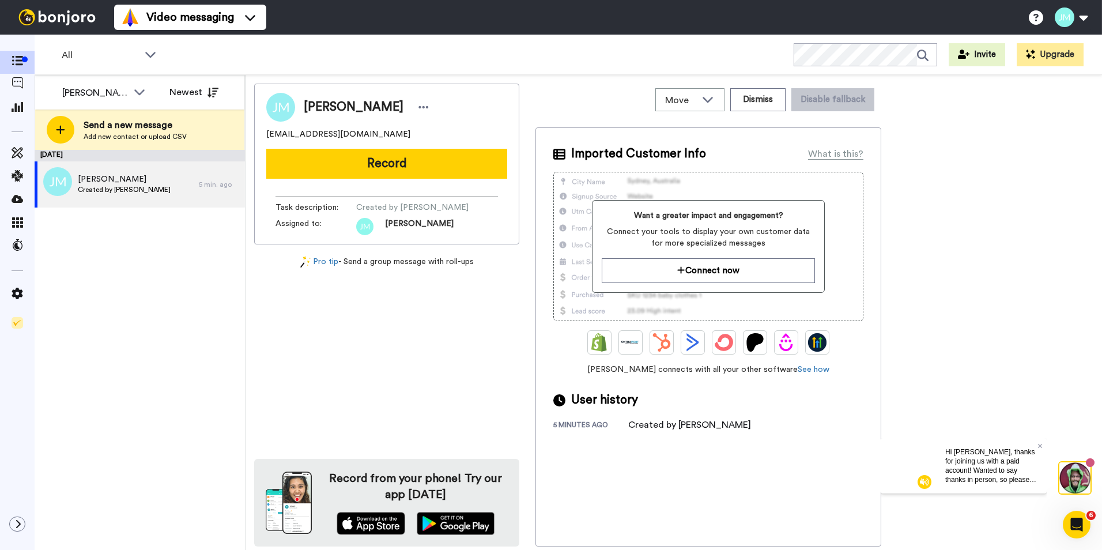
scroll to position [0, 0]
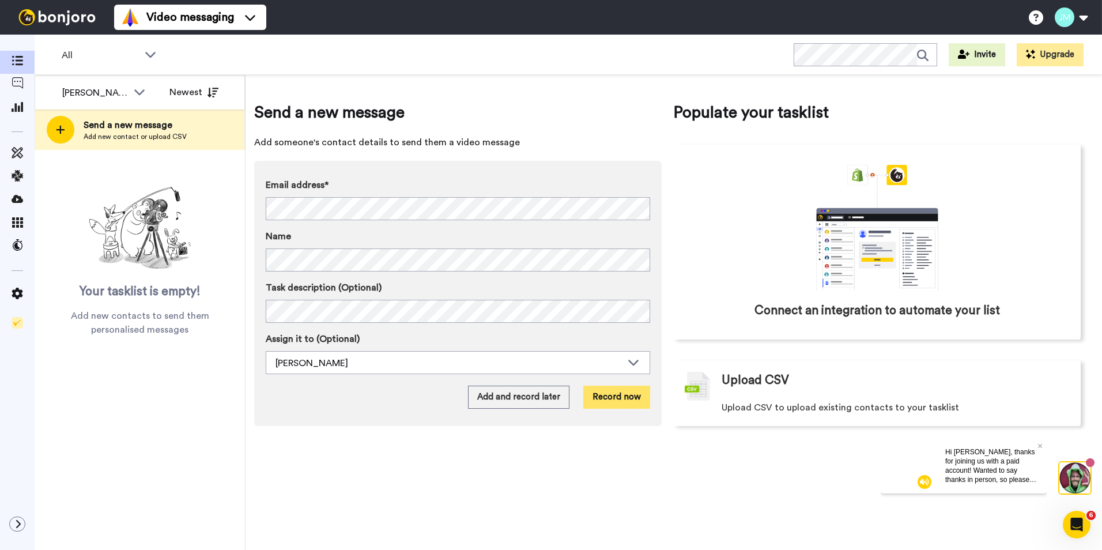
click at [623, 398] on button "Record now" at bounding box center [616, 397] width 67 height 23
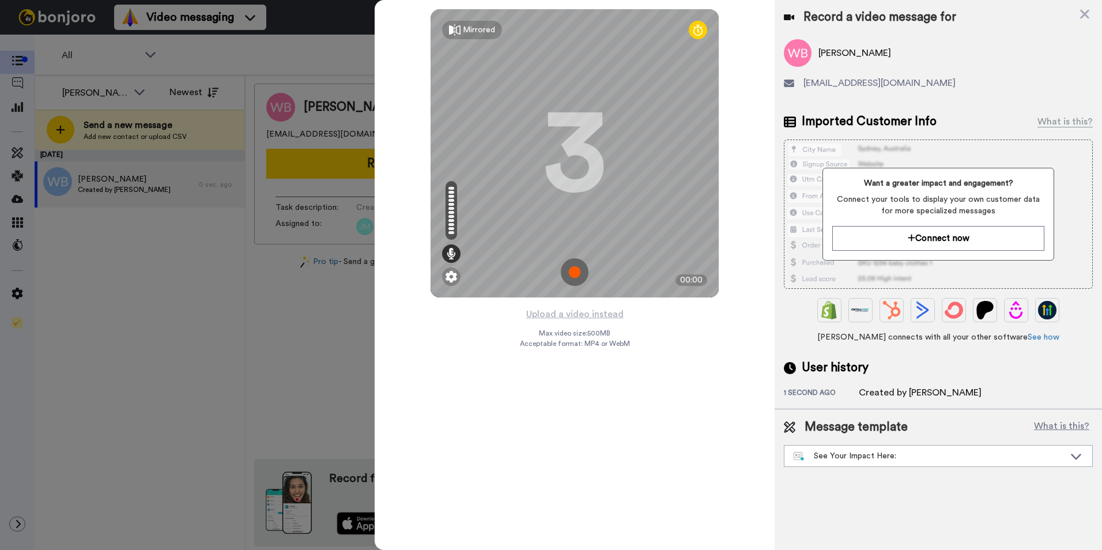
click at [571, 273] on img at bounding box center [575, 272] width 28 height 28
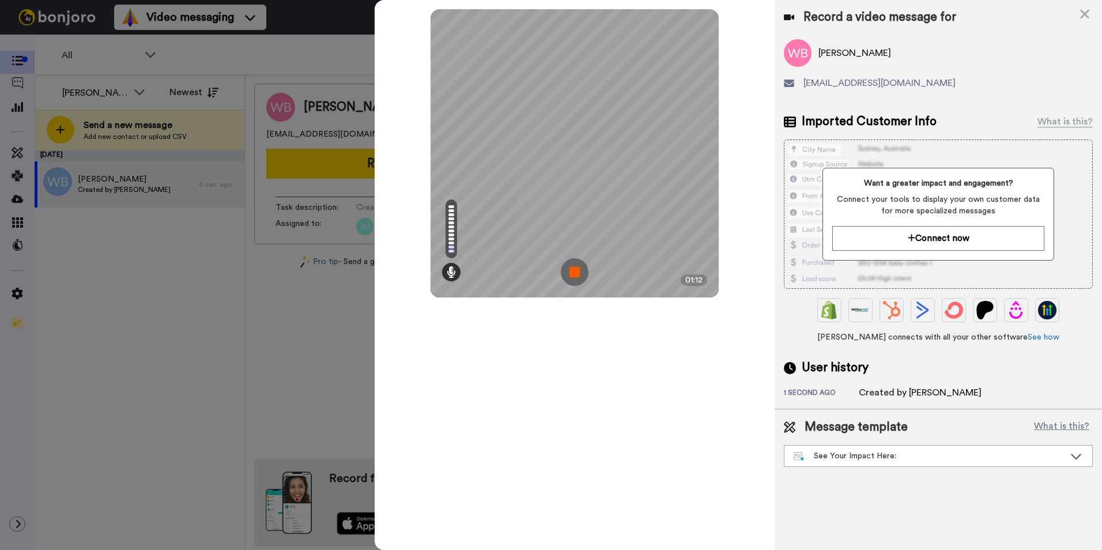
click at [571, 273] on img at bounding box center [575, 272] width 28 height 28
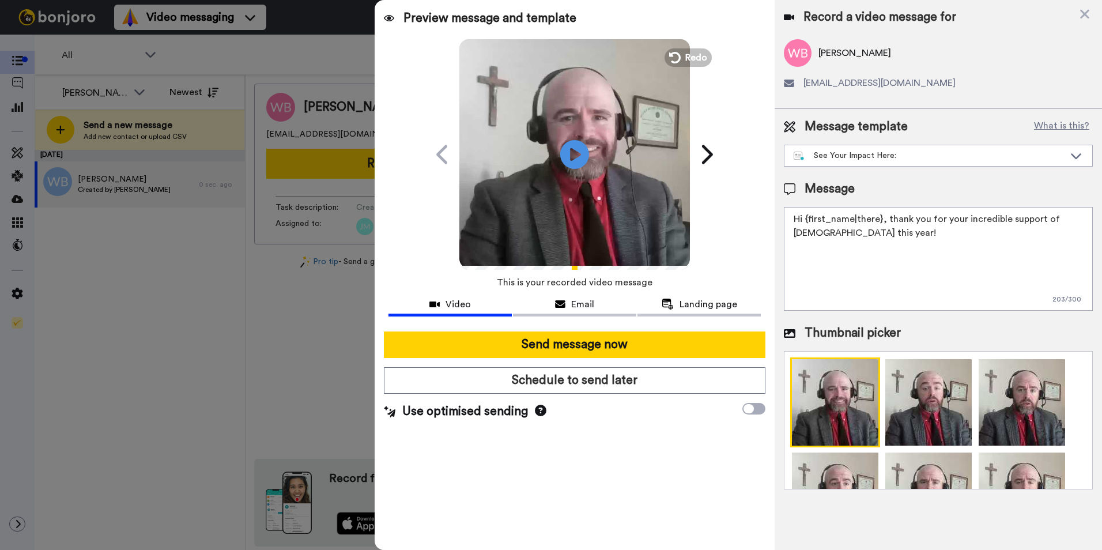
drag, startPoint x: 929, startPoint y: 239, endPoint x: 775, endPoint y: 213, distance: 156.1
click at [775, 213] on div "Message template What is this? See Your Impact Here: AJ: Greetings from Catholi…" at bounding box center [938, 304] width 327 height 390
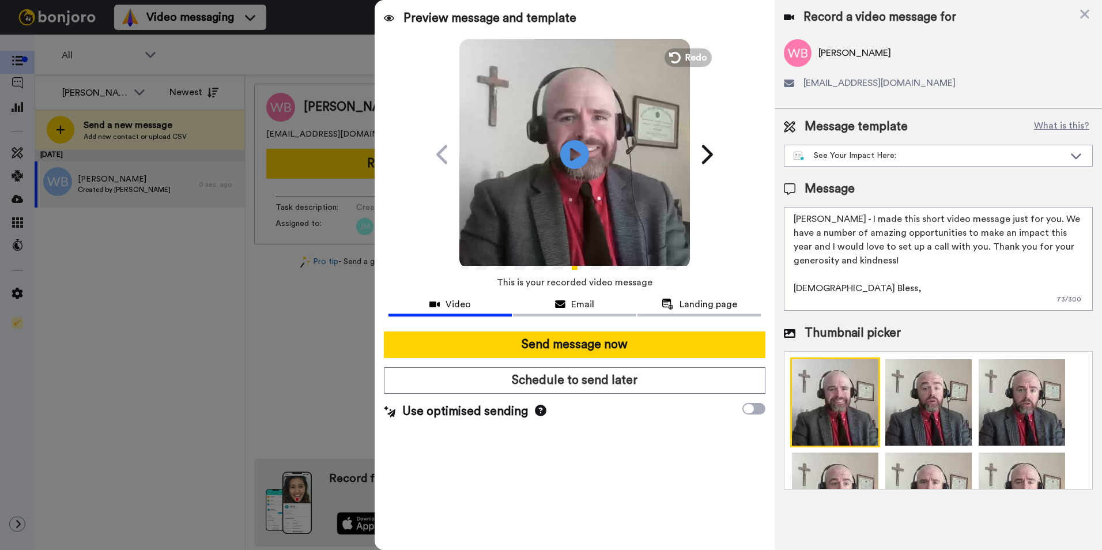
scroll to position [10, 0]
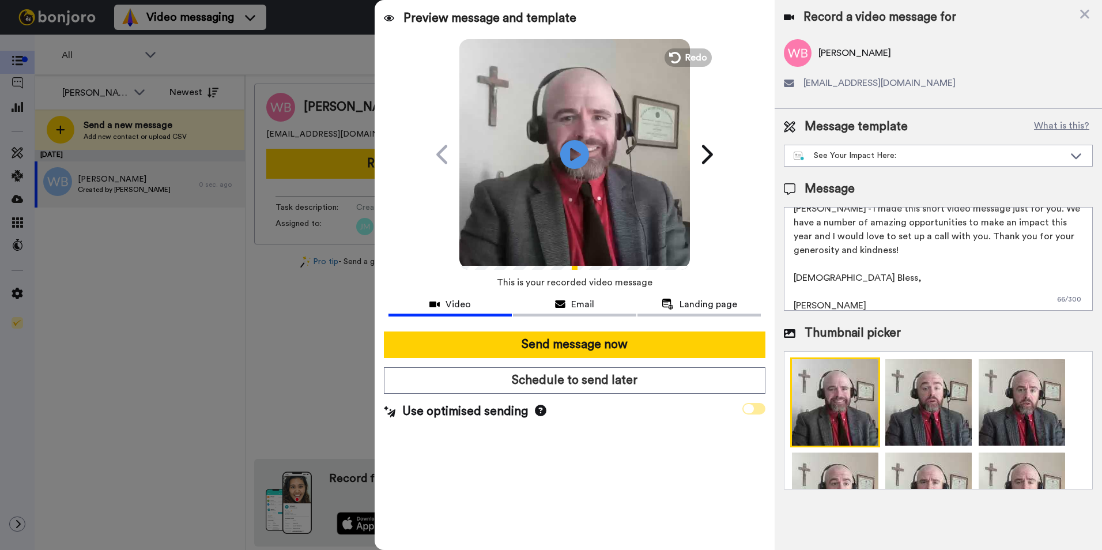
type textarea "Mr. Beck - I made this short video message just for you. We have a number of am…"
click at [759, 406] on span at bounding box center [754, 409] width 23 height 12
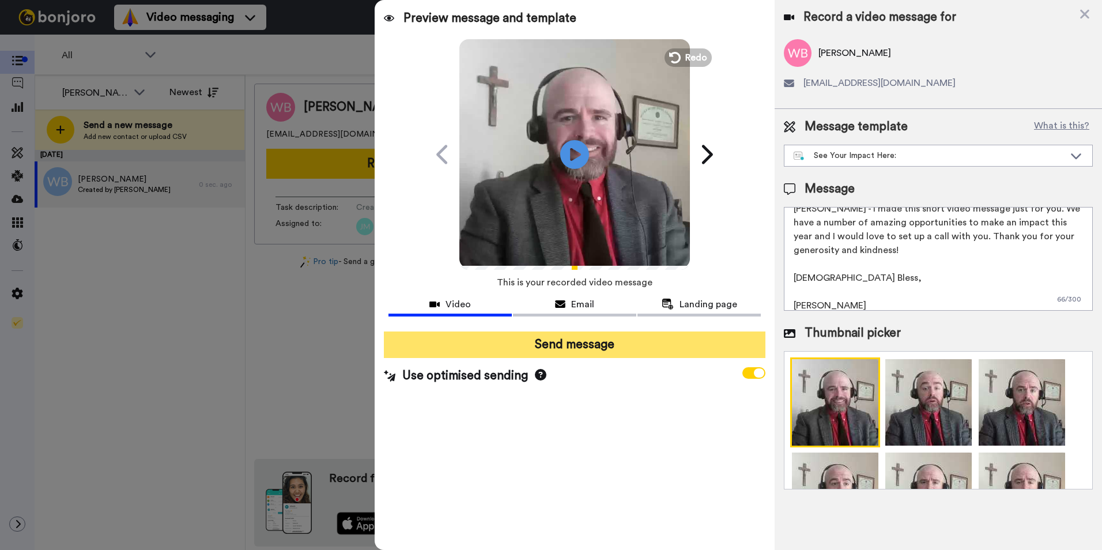
click at [666, 346] on button "Send message" at bounding box center [575, 345] width 382 height 27
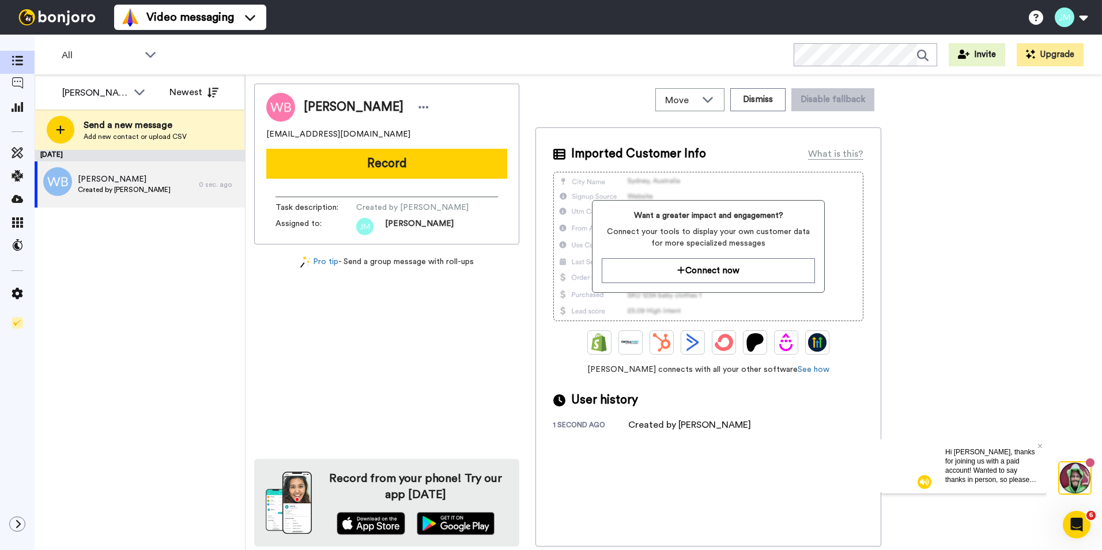
scroll to position [0, 0]
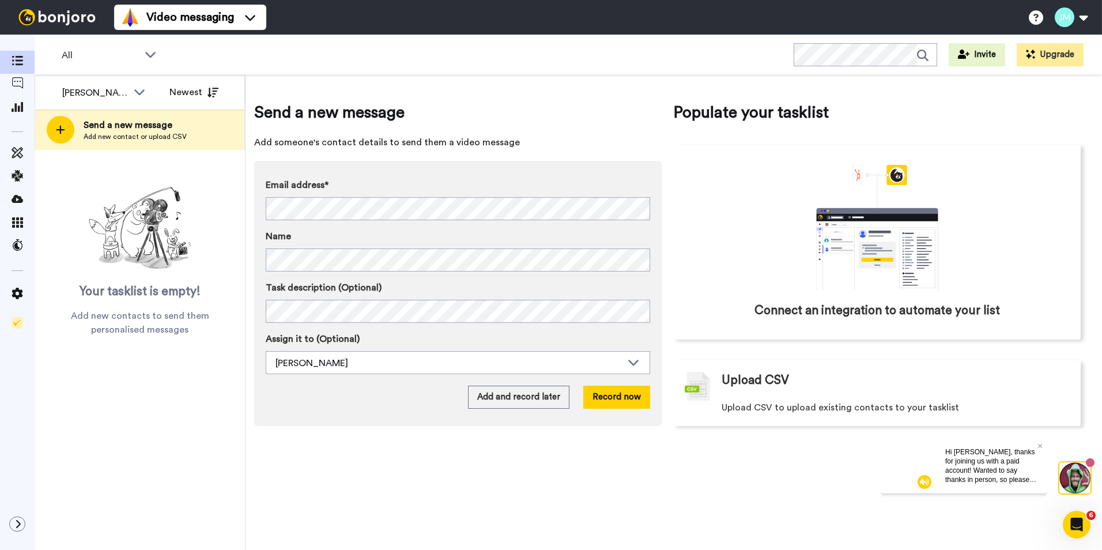
click at [500, 511] on div "Send a new message Add someone's contact details to send them a video message E…" at bounding box center [674, 312] width 857 height 475
click at [467, 134] on div "Send a new message Add someone's contact details to send them a video message E…" at bounding box center [458, 263] width 408 height 325
click at [635, 396] on button "Record now" at bounding box center [616, 397] width 67 height 23
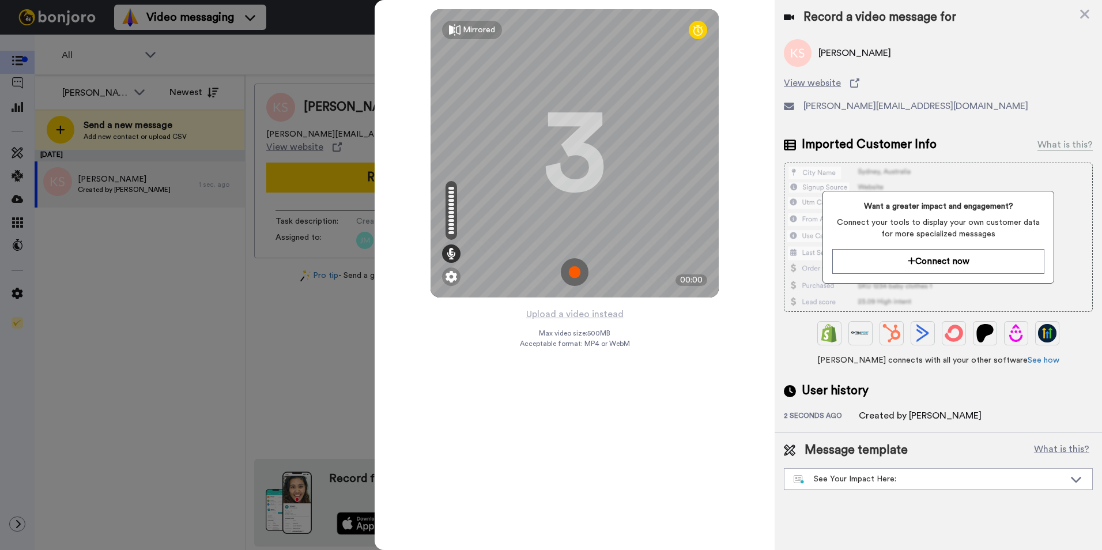
click at [581, 274] on img at bounding box center [575, 272] width 28 height 28
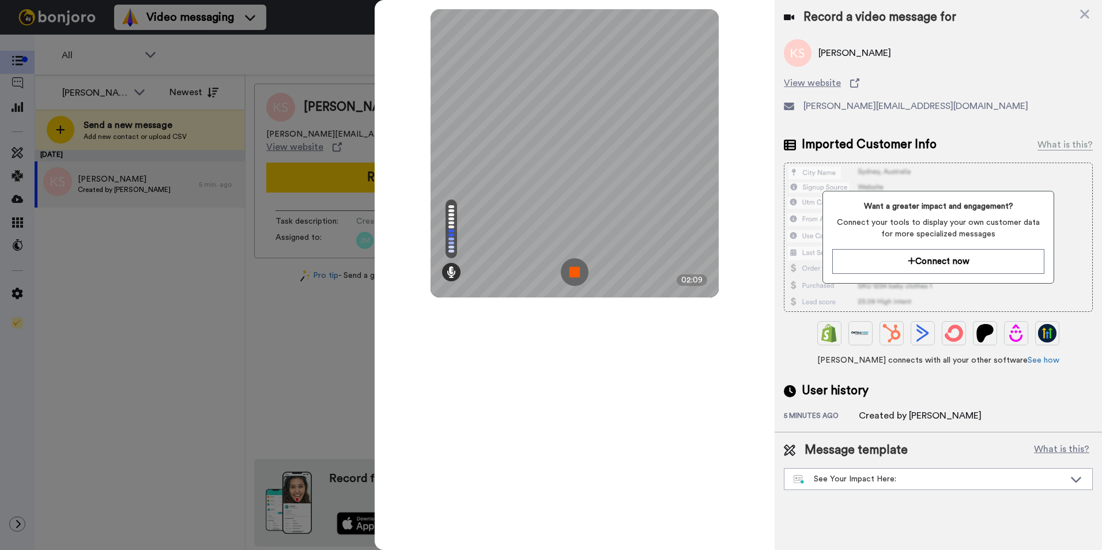
click at [581, 274] on img at bounding box center [575, 272] width 28 height 28
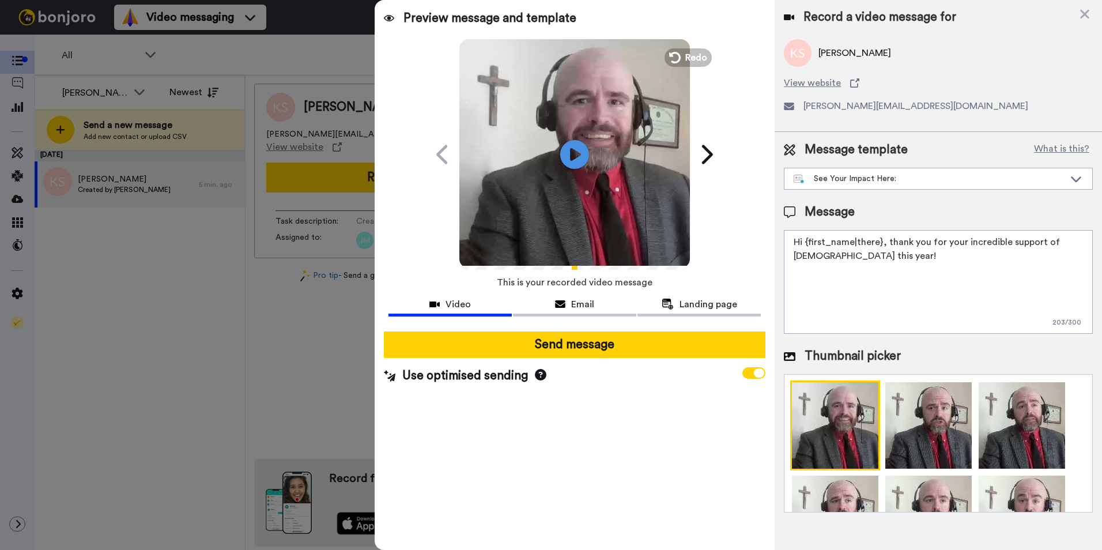
drag, startPoint x: 939, startPoint y: 251, endPoint x: 786, endPoint y: 238, distance: 152.8
click at [786, 238] on textarea "Hi {first_name|there}, thank you for your incredible support of [DEMOGRAPHIC_DA…" at bounding box center [938, 282] width 309 height 104
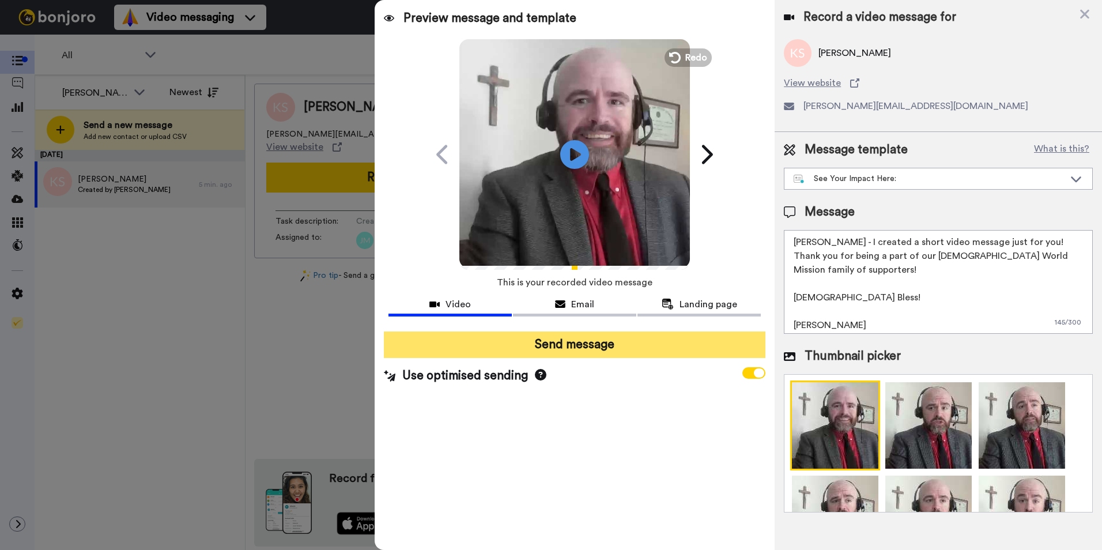
type textarea "Kathleen - I created a short video message just for you! Thank you for being a …"
click at [633, 347] on button "Send message" at bounding box center [575, 345] width 382 height 27
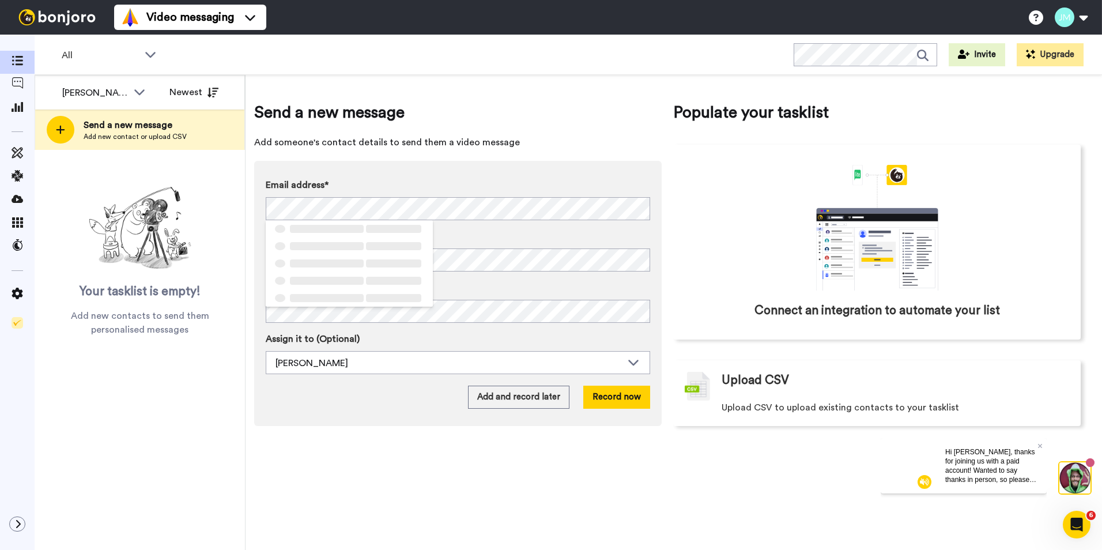
click at [428, 77] on div "Send a new message Add someone's contact details to send them a video message E…" at bounding box center [674, 312] width 857 height 475
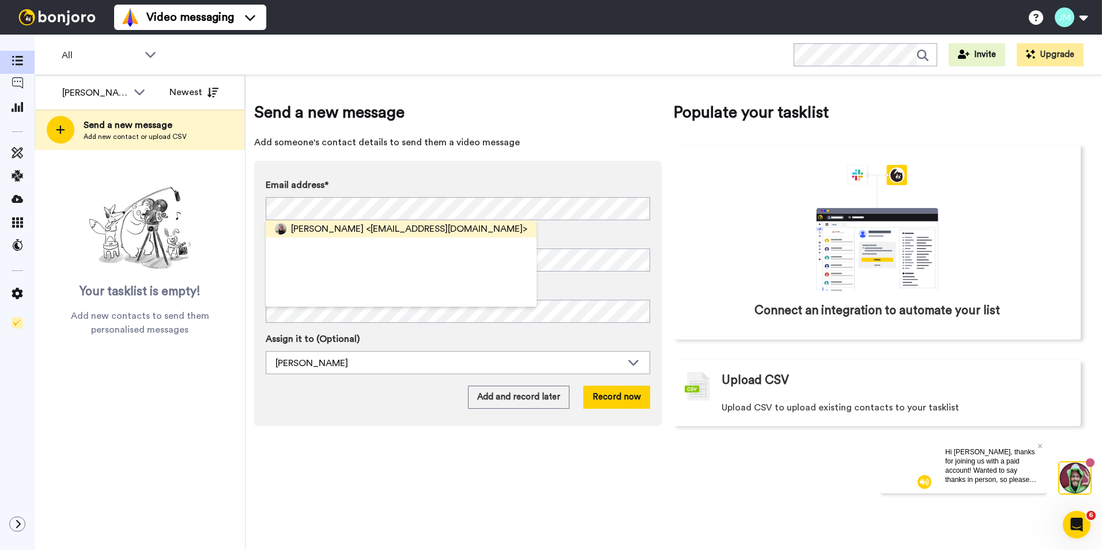
click at [370, 231] on span "<[EMAIL_ADDRESS][DOMAIN_NAME]>" at bounding box center [446, 229] width 161 height 14
drag, startPoint x: 404, startPoint y: 197, endPoint x: 415, endPoint y: 155, distance: 43.3
click at [415, 155] on div "Send a new message Add someone's contact details to send them a video message E…" at bounding box center [458, 263] width 408 height 325
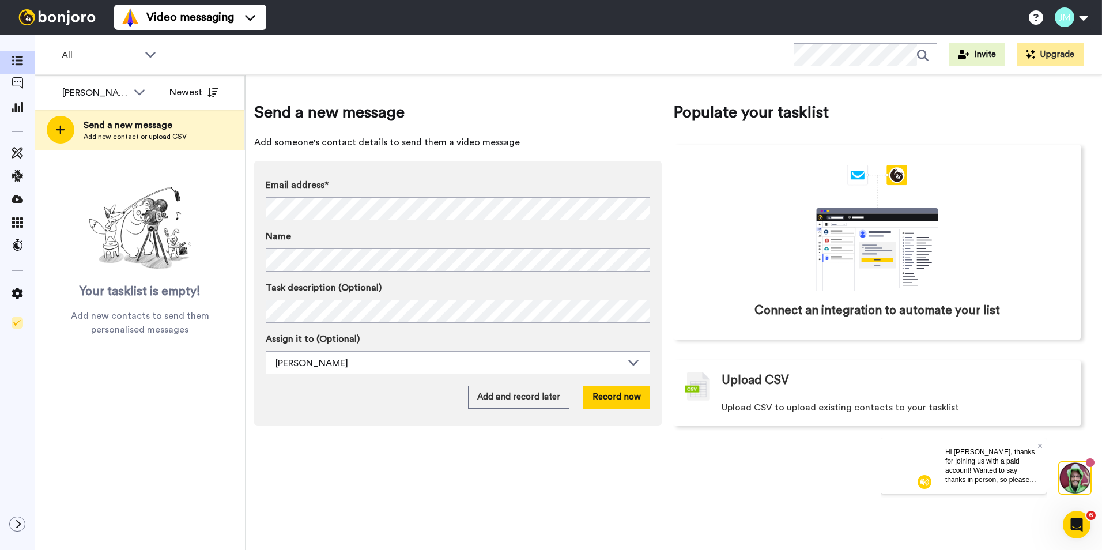
click at [426, 163] on div "Email address* No search result for ‘ ptphn@sbcglobal.net ’ Name Task descripti…" at bounding box center [458, 293] width 408 height 265
click at [254, 259] on div "Email address* No search result for ‘ ptphn@sbcglobal.net ’ Name Task descripti…" at bounding box center [458, 293] width 408 height 265
click at [631, 391] on button "Record now" at bounding box center [616, 397] width 67 height 23
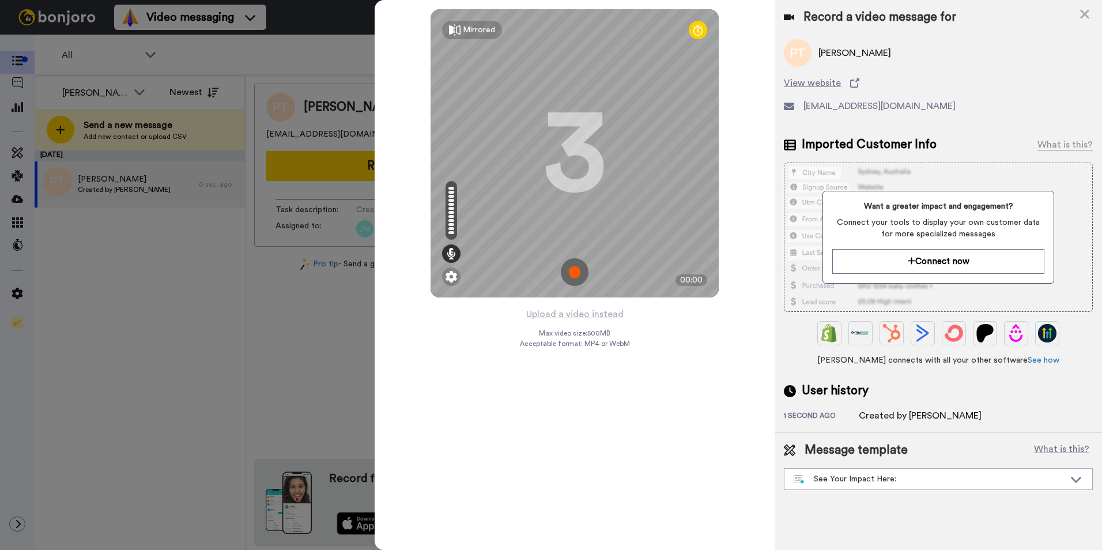
click at [575, 266] on img at bounding box center [575, 272] width 28 height 28
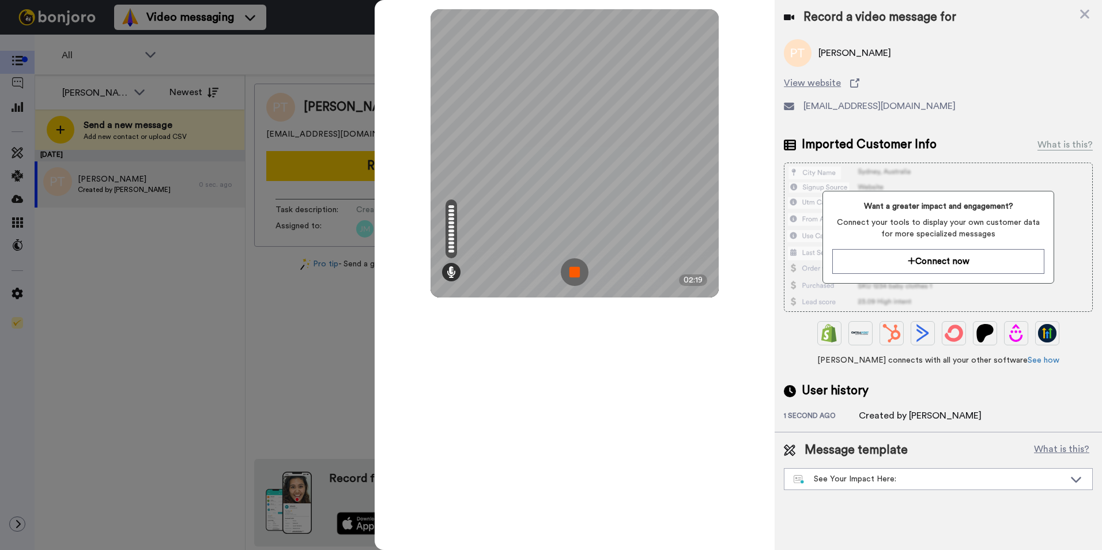
click at [571, 275] on img at bounding box center [575, 272] width 28 height 28
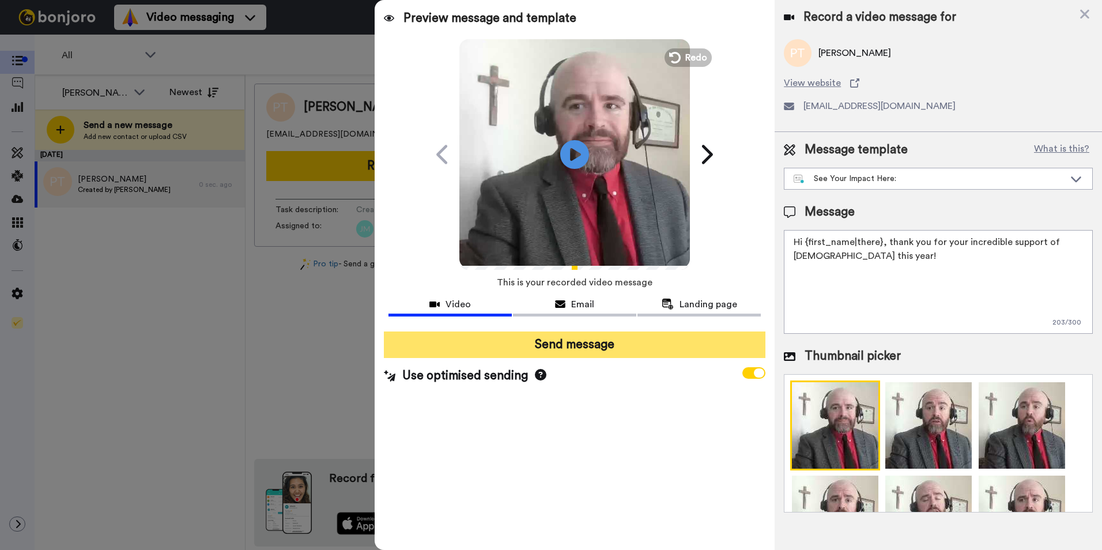
click at [605, 351] on button "Send message" at bounding box center [575, 345] width 382 height 27
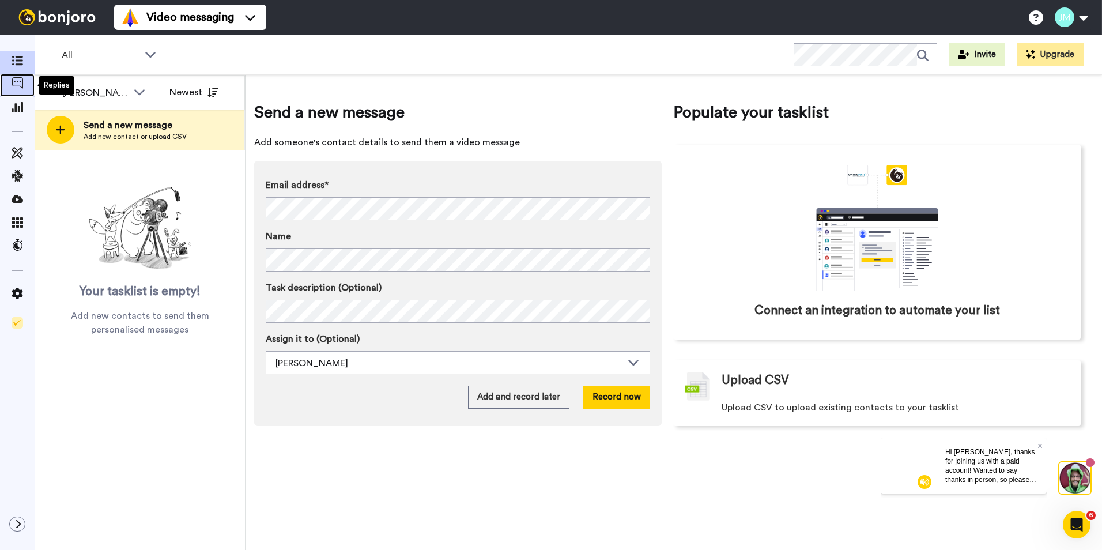
click at [11, 89] on span at bounding box center [17, 86] width 35 height 12
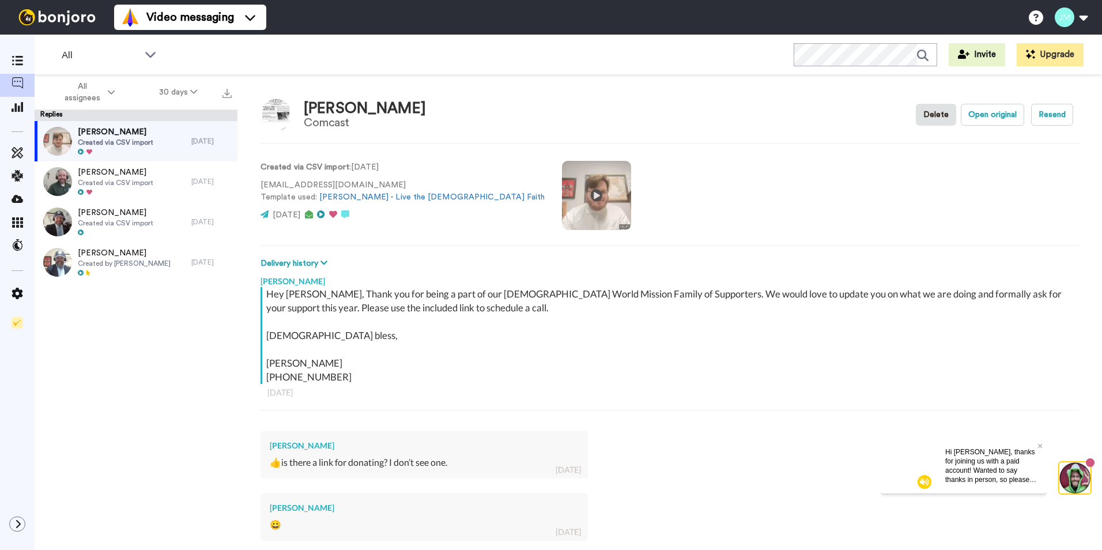
click at [92, 353] on div "[PERSON_NAME] Created via CSV import [DATE] [PERSON_NAME] Created via CSV impor…" at bounding box center [136, 339] width 203 height 436
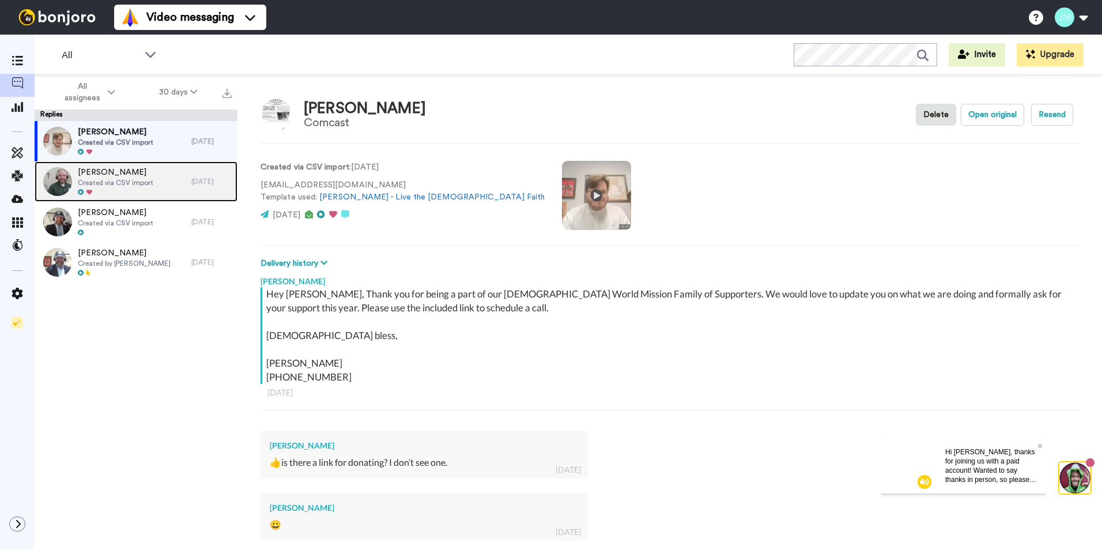
click at [117, 171] on span "[PERSON_NAME]" at bounding box center [116, 173] width 76 height 12
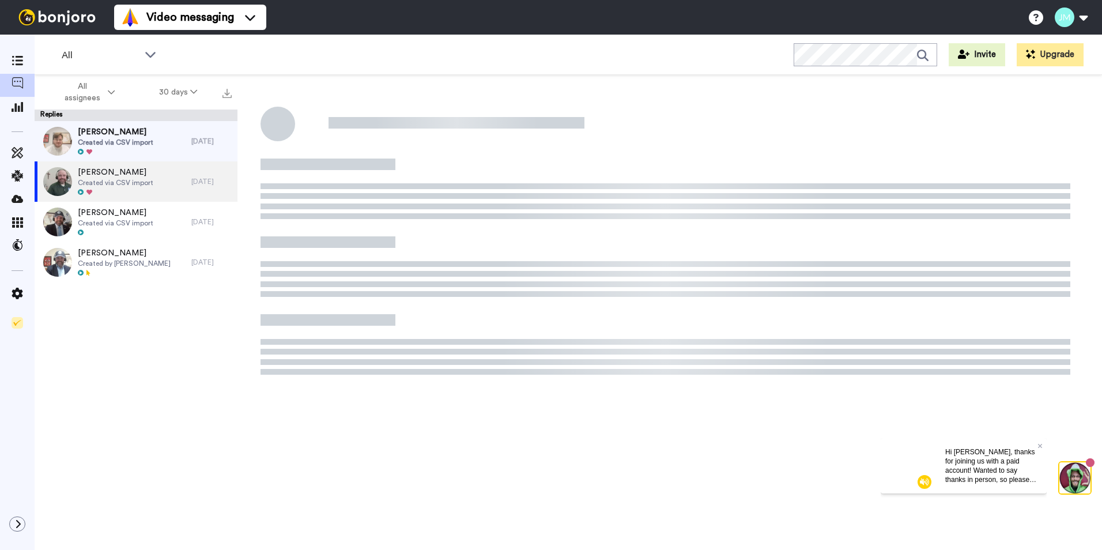
type textarea "x"
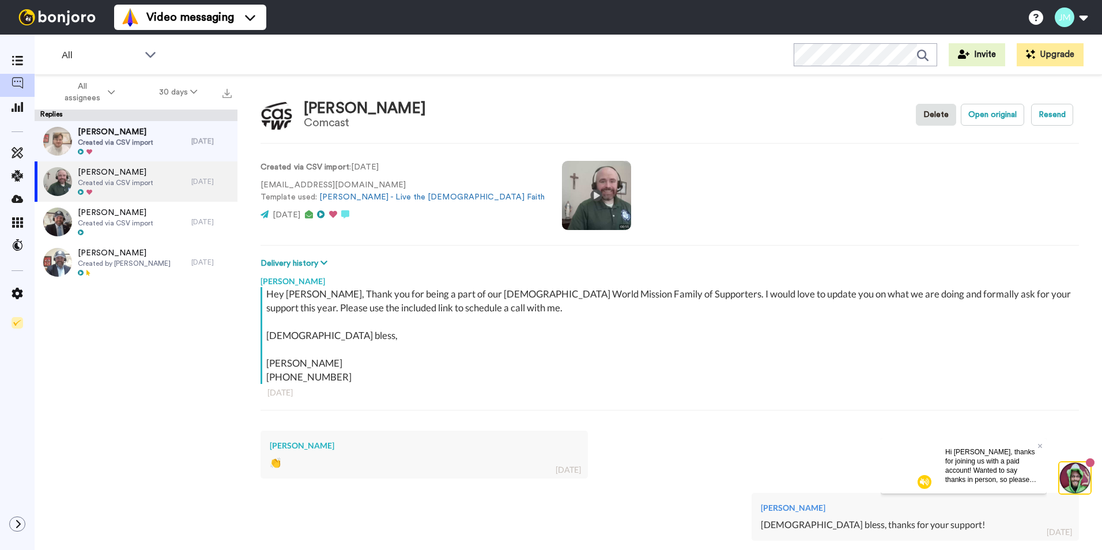
click at [132, 333] on div "Dawn Minecci Created via CSV import 7 days ago John Buckett Created via CSV imp…" at bounding box center [136, 339] width 203 height 436
click at [11, 108] on span at bounding box center [17, 109] width 35 height 12
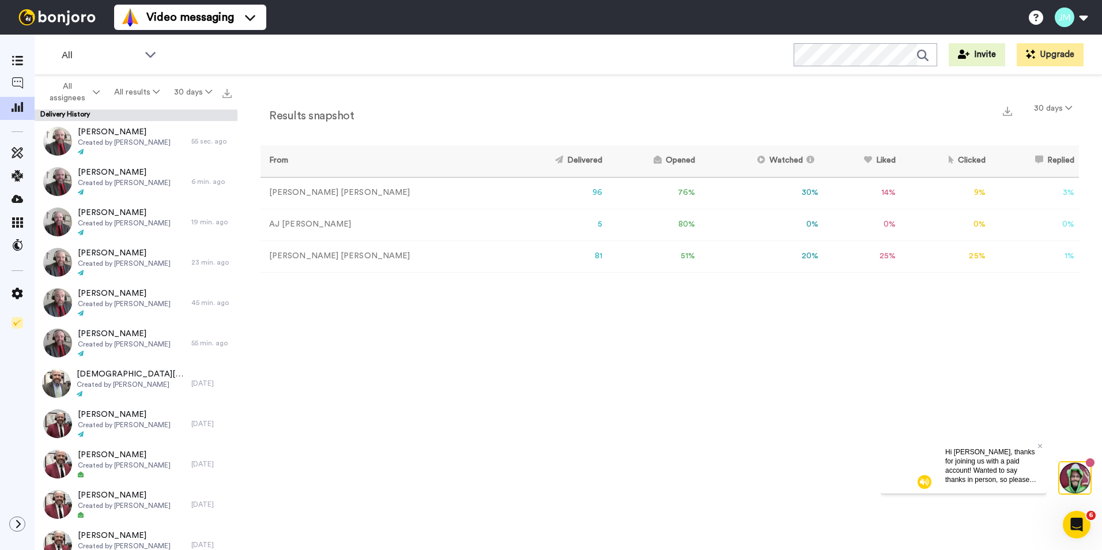
click at [497, 356] on div "Results snapshot 30 days From Delivered Opened Watched Liked Clicked Replied Fa…" at bounding box center [670, 315] width 865 height 481
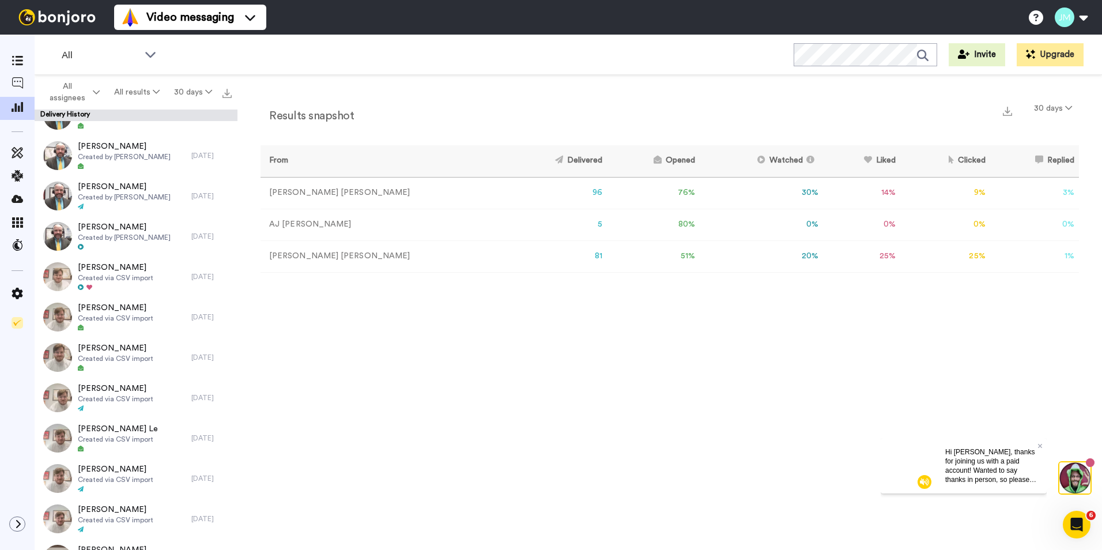
scroll to position [1162, 0]
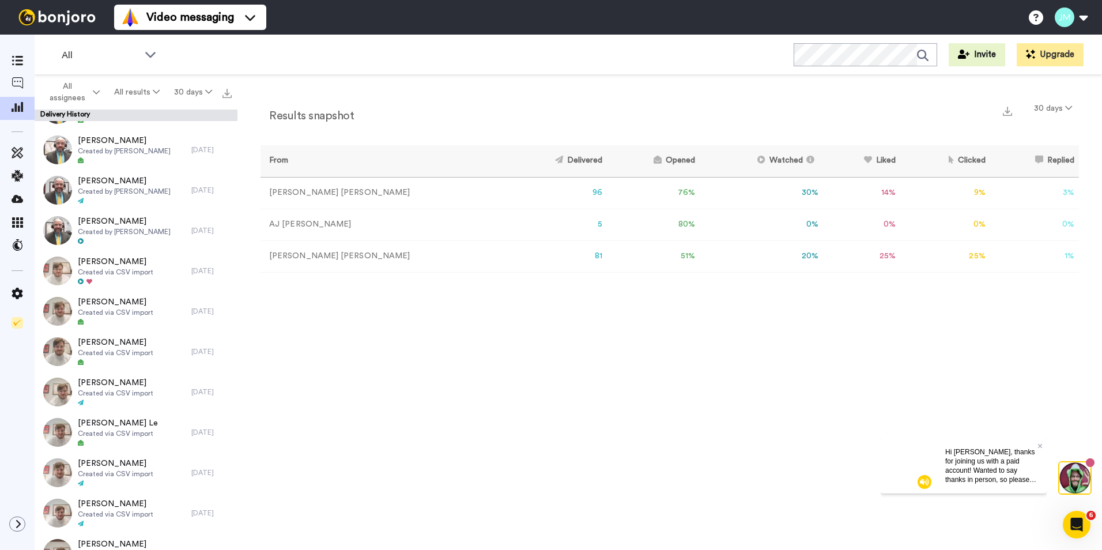
drag, startPoint x: 239, startPoint y: 403, endPoint x: 236, endPoint y: 284, distance: 119.4
click at [236, 284] on div "All assignees All results 30 days Delivery History [PERSON_NAME] Created by [PE…" at bounding box center [569, 332] width 1068 height 515
click at [356, 472] on div "Results snapshot 30 days From Delivered Opened Watched Liked Clicked Replied Fa…" at bounding box center [670, 315] width 865 height 481
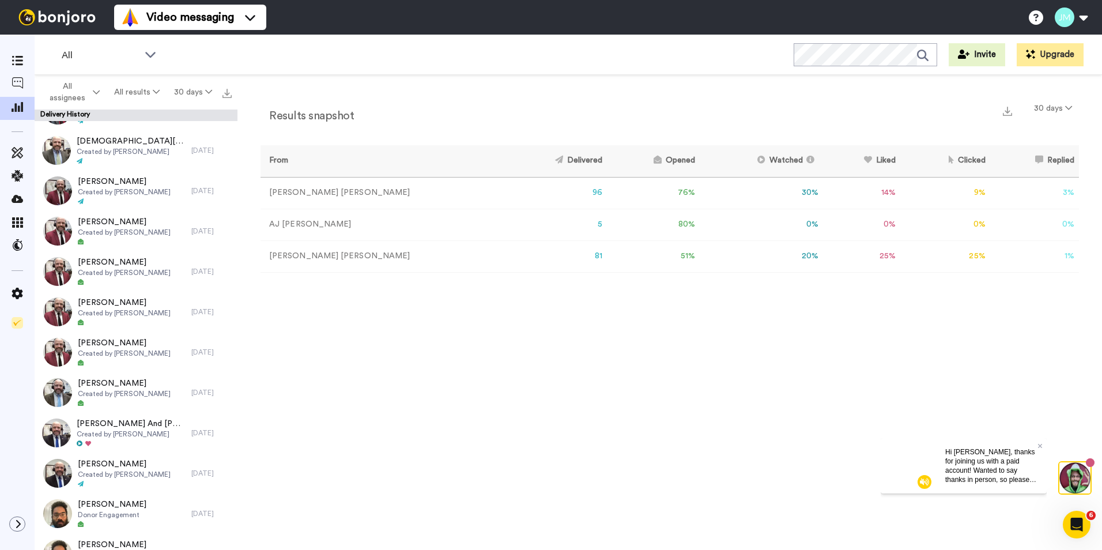
scroll to position [0, 0]
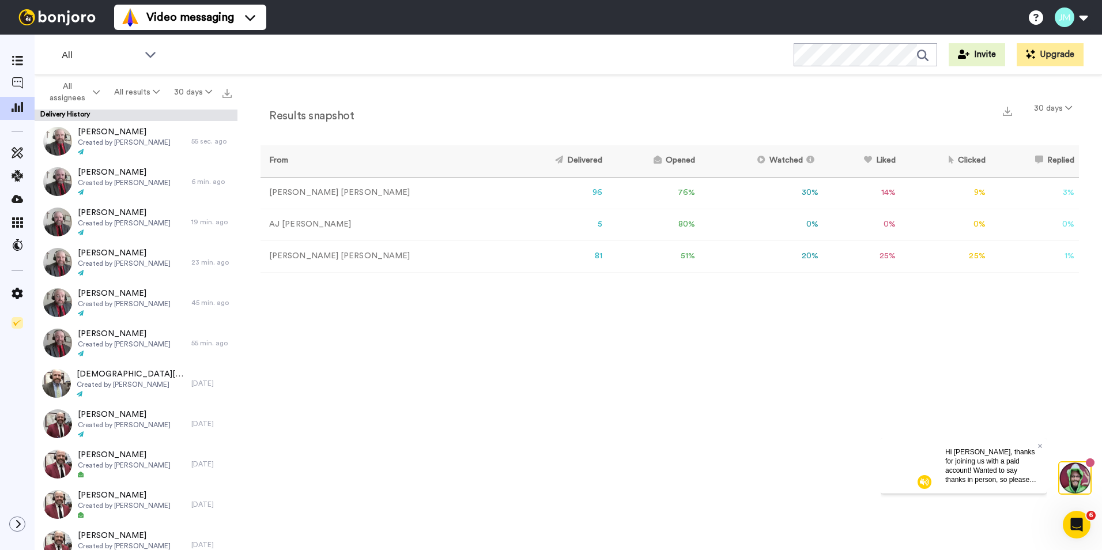
click at [405, 381] on div "Results snapshot 30 days From Delivered Opened Watched Liked Clicked Replied Fa…" at bounding box center [670, 315] width 865 height 481
click at [797, 413] on div "Results snapshot 30 days From Delivered Opened Watched Liked Clicked Replied Fa…" at bounding box center [670, 315] width 865 height 481
click at [66, 18] on img at bounding box center [57, 17] width 86 height 16
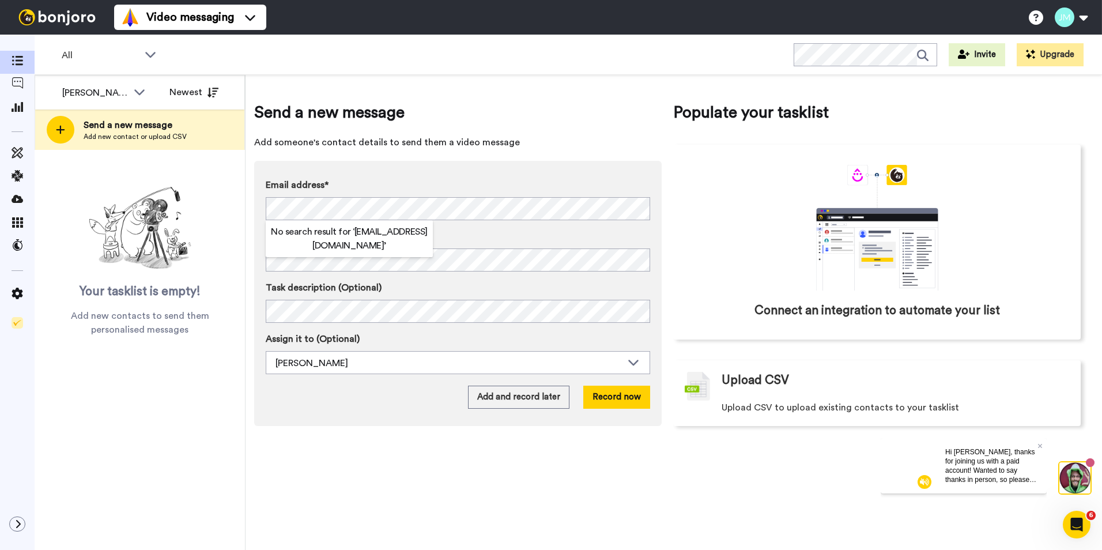
click at [405, 83] on div "Send a new message Add someone's contact details to send them a video message E…" at bounding box center [674, 312] width 857 height 475
click at [619, 393] on button "Record now" at bounding box center [616, 397] width 67 height 23
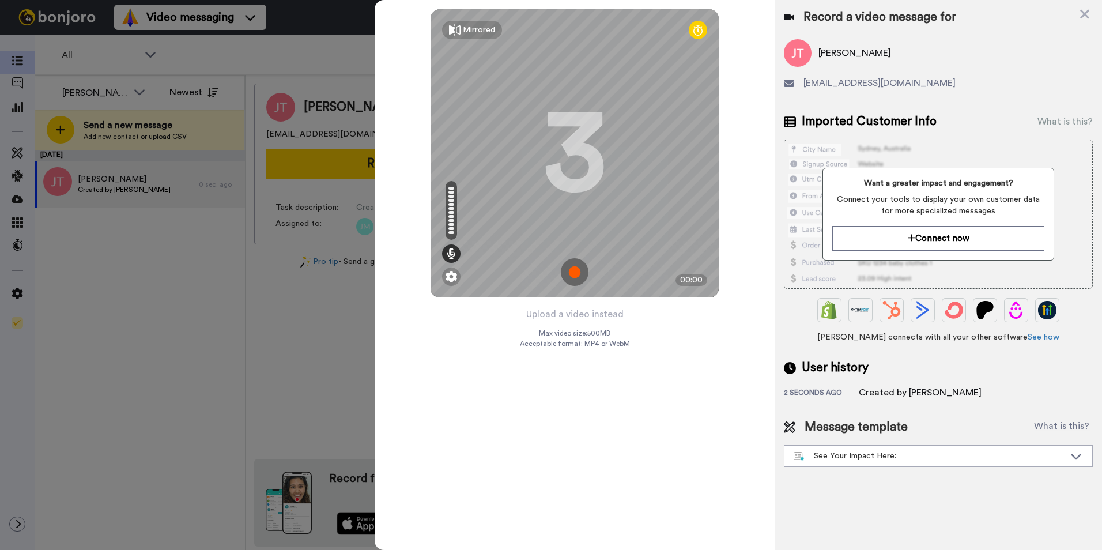
click at [576, 266] on img at bounding box center [575, 272] width 28 height 28
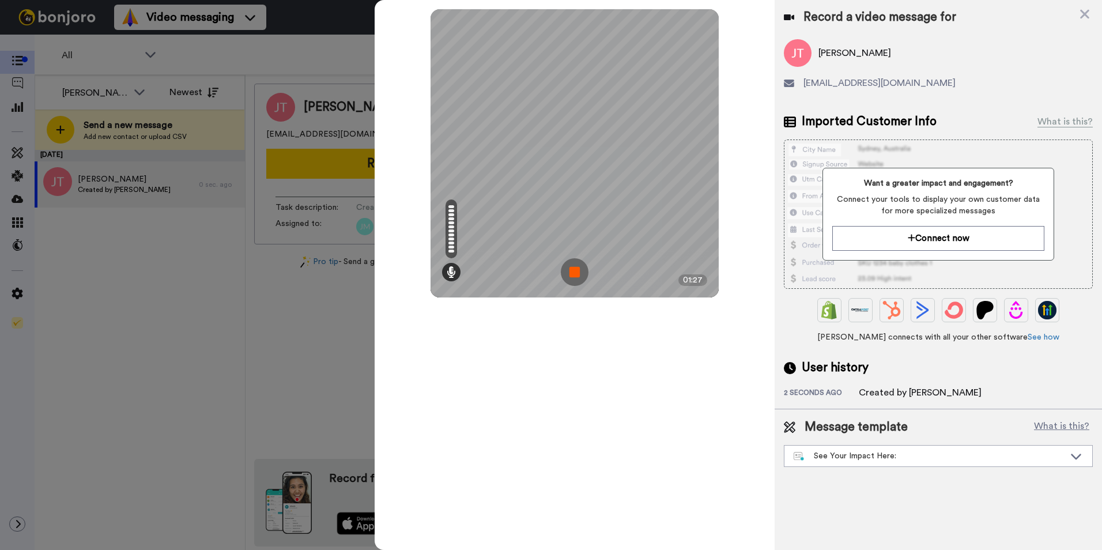
click at [571, 275] on img at bounding box center [575, 272] width 28 height 28
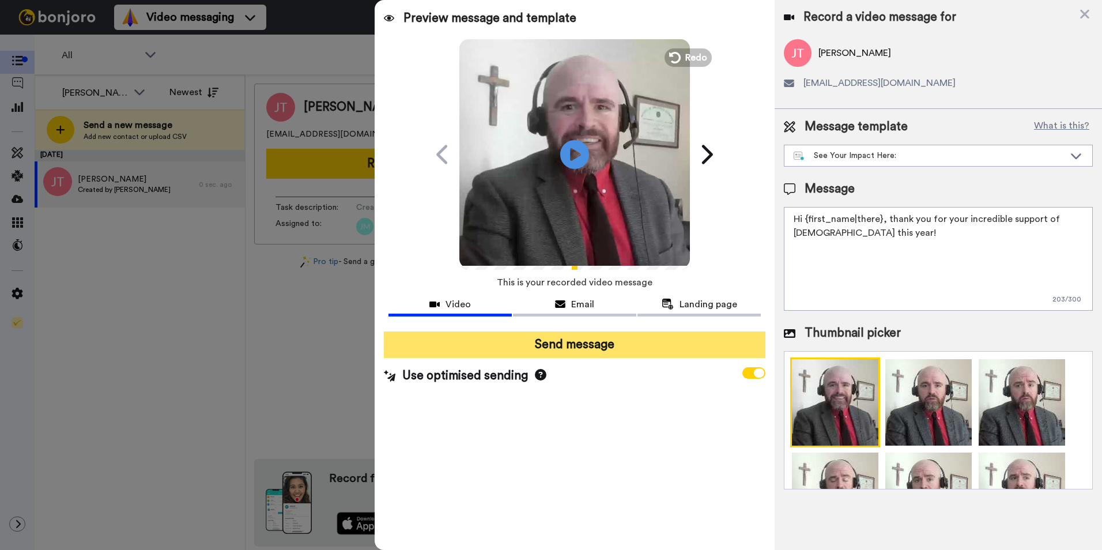
click at [548, 345] on button "Send message" at bounding box center [575, 345] width 382 height 27
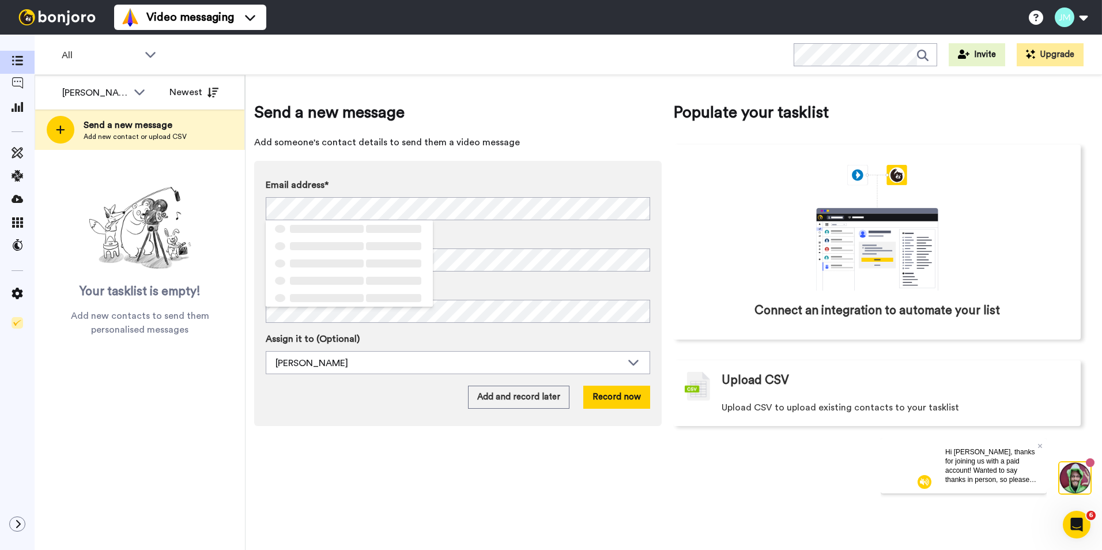
click at [491, 140] on span "Add someone's contact details to send them a video message" at bounding box center [458, 142] width 408 height 14
click at [632, 400] on button "Record now" at bounding box center [616, 397] width 67 height 23
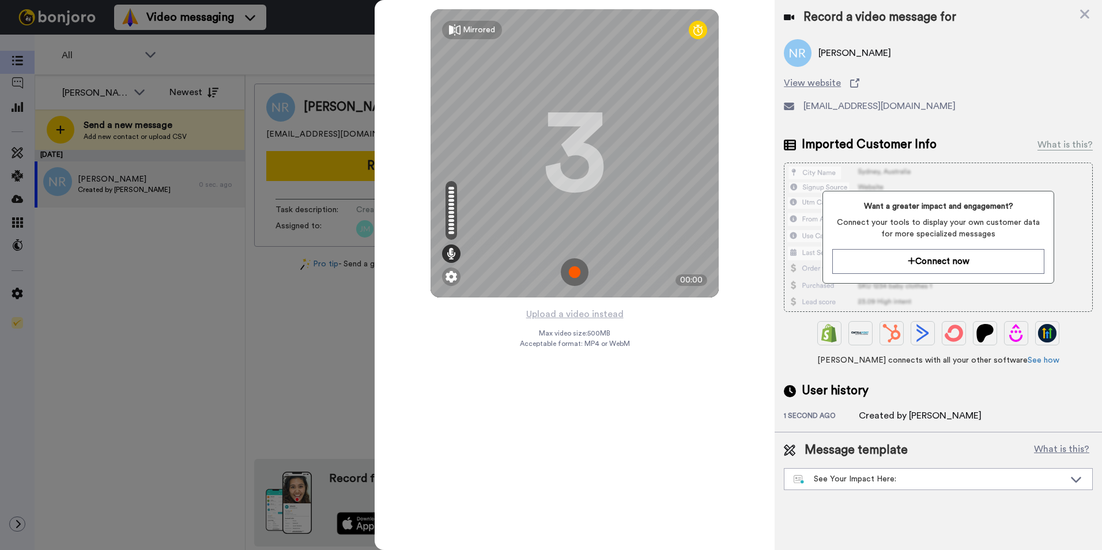
click at [577, 265] on img at bounding box center [575, 272] width 28 height 28
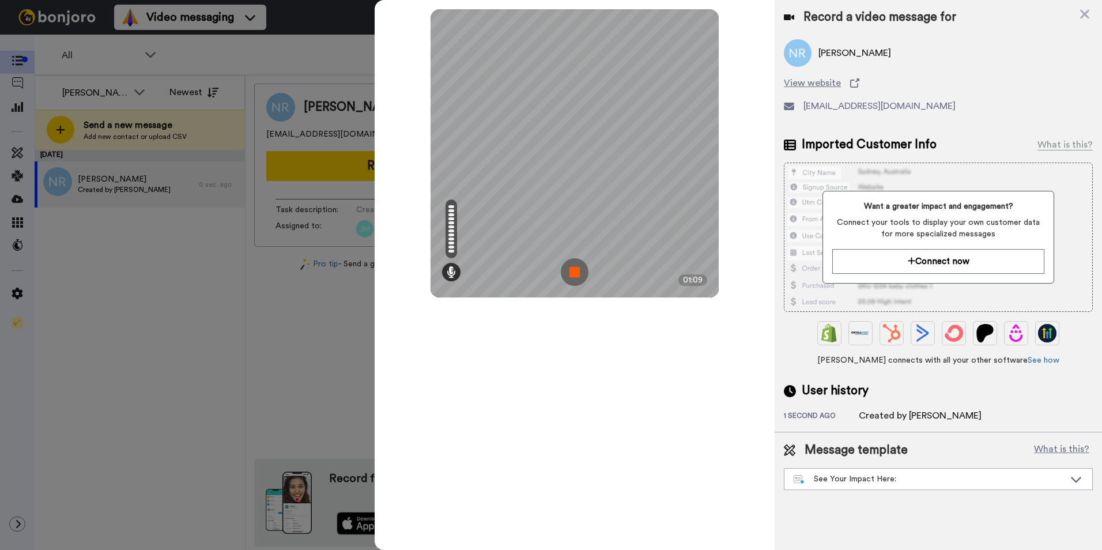
click at [571, 272] on img at bounding box center [575, 272] width 28 height 28
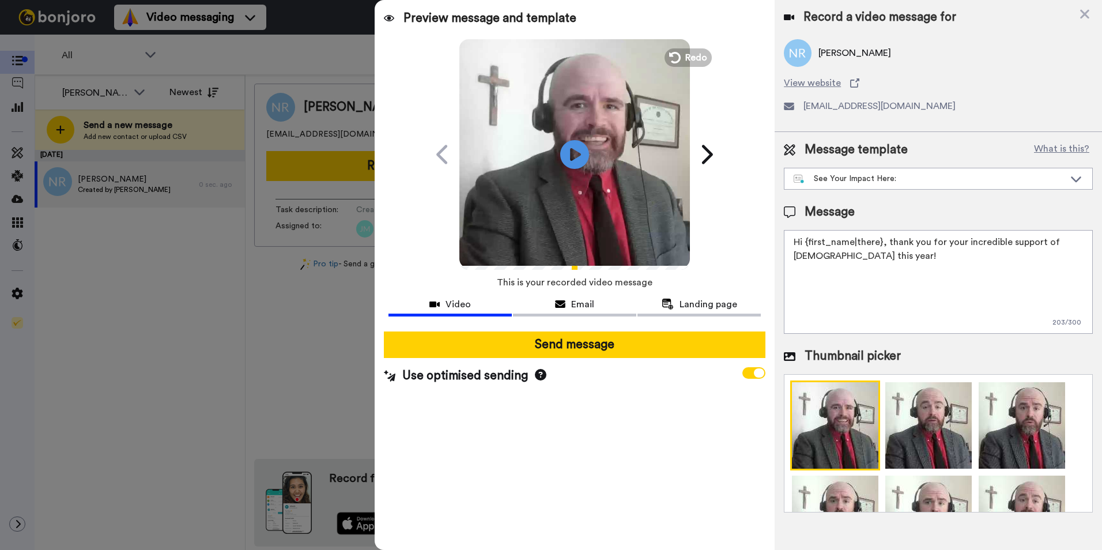
drag, startPoint x: 969, startPoint y: 256, endPoint x: 772, endPoint y: 223, distance: 199.3
click at [772, 223] on div "Preview message and template Play/Pause A Personal Thank You Video from [PERSON…" at bounding box center [739, 275] width 728 height 550
click at [772, 223] on div "Preview message and template Play/Pause A Personal Thank You Video from [PERSON…" at bounding box center [575, 275] width 400 height 550
drag, startPoint x: 1003, startPoint y: 267, endPoint x: 751, endPoint y: 220, distance: 256.2
click at [751, 220] on div "Preview message and template Play/Pause A Personal Thank You Video from [PERSON…" at bounding box center [739, 275] width 728 height 550
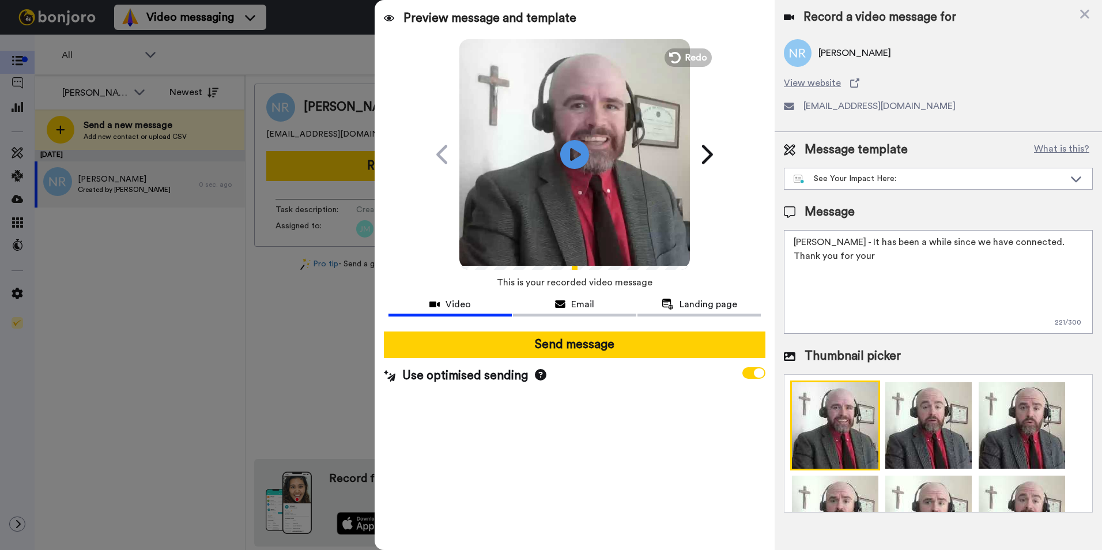
click at [751, 220] on div "Preview message and template Play/Pause A Personal Thank You Video from [PERSON…" at bounding box center [575, 275] width 400 height 550
drag, startPoint x: 876, startPoint y: 255, endPoint x: 1045, endPoint y: 234, distance: 169.6
click at [1045, 234] on textarea "Mr. Roessner - It has been a while since we have connected. Thank you for your" at bounding box center [938, 282] width 309 height 104
click at [1045, 234] on textarea "Mr. Roessner - It has been a while since we have co wanted to send you a short …" at bounding box center [938, 282] width 309 height 104
click at [1003, 243] on textarea "Mr. Roessner - It has been a while since we have co wanted to send you a short …" at bounding box center [938, 282] width 309 height 104
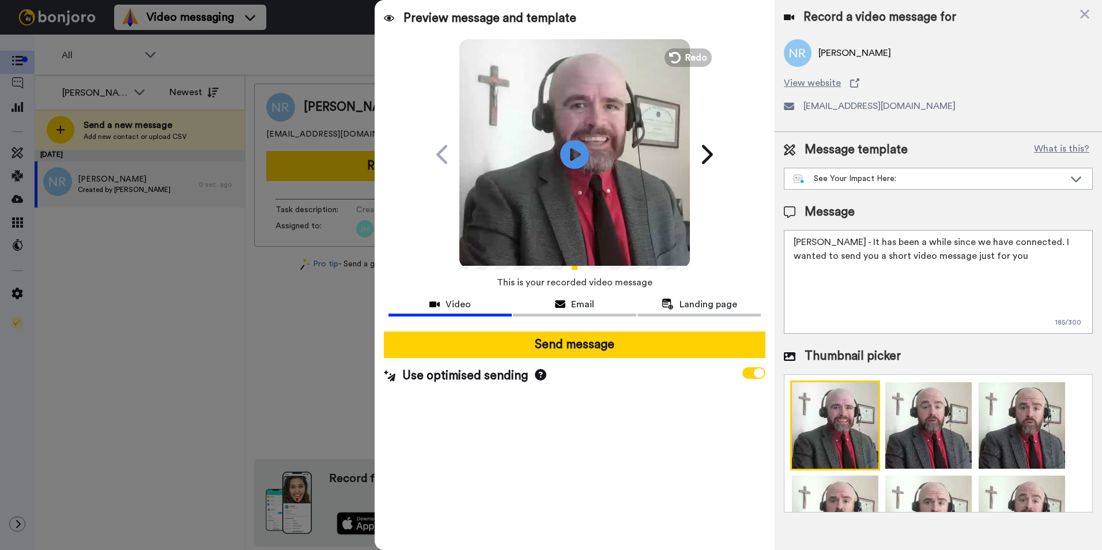
click at [990, 254] on textarea "Mr. Roessner - It has been a while since we have connected. I wanted to send yo…" at bounding box center [938, 282] width 309 height 104
click at [1019, 255] on textarea "Mr. Roessner - It has been a while since we have connected. I wanted to send yo…" at bounding box center [938, 282] width 309 height 104
click at [953, 313] on textarea "Mr. Roessner - It has been a while since we have connected. I wanted to send yo…" at bounding box center [938, 282] width 309 height 104
click at [873, 289] on textarea "Mr. Roessner - It has been a while since we have connected. I wanted to send yo…" at bounding box center [938, 282] width 309 height 104
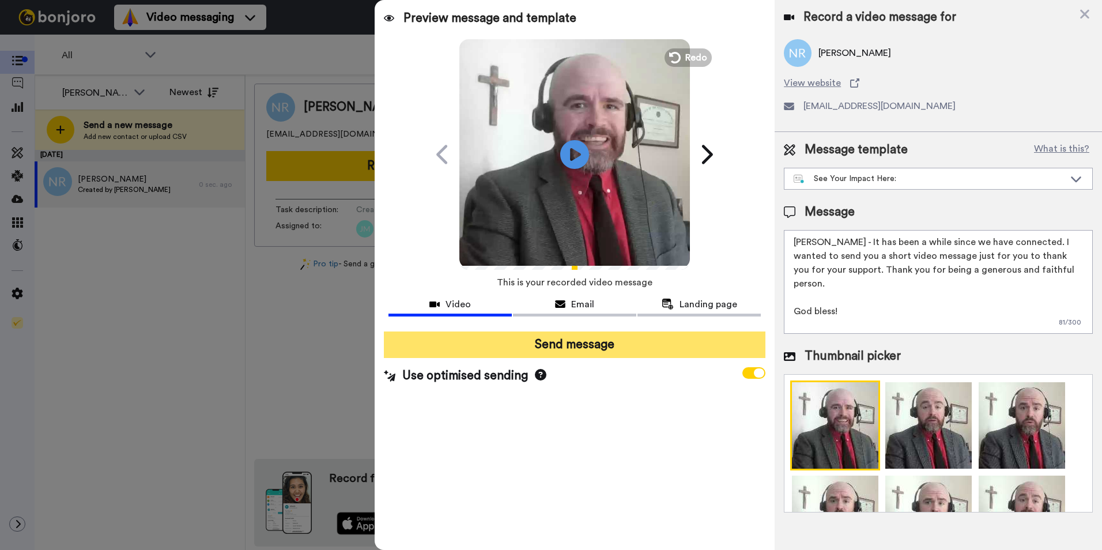
type textarea "Mr. Roessner - It has been a while since we have connected. I wanted to send yo…"
click at [641, 344] on button "Send message" at bounding box center [575, 345] width 382 height 27
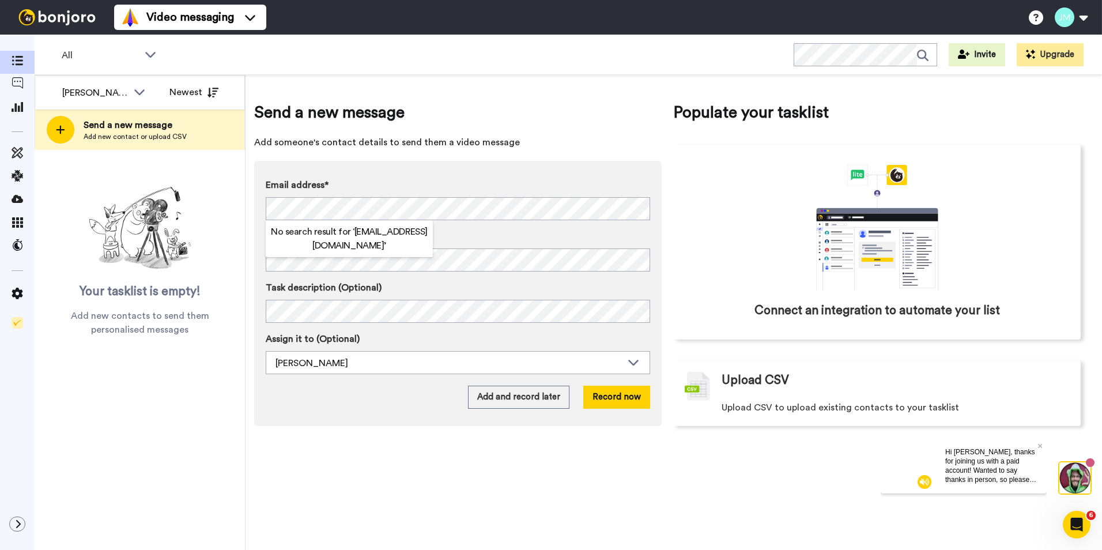
click at [513, 139] on span "Add someone's contact details to send them a video message" at bounding box center [458, 142] width 408 height 14
click at [484, 62] on div "All Invite Upgrade" at bounding box center [569, 55] width 1068 height 40
click at [626, 392] on button "Record now" at bounding box center [616, 397] width 67 height 23
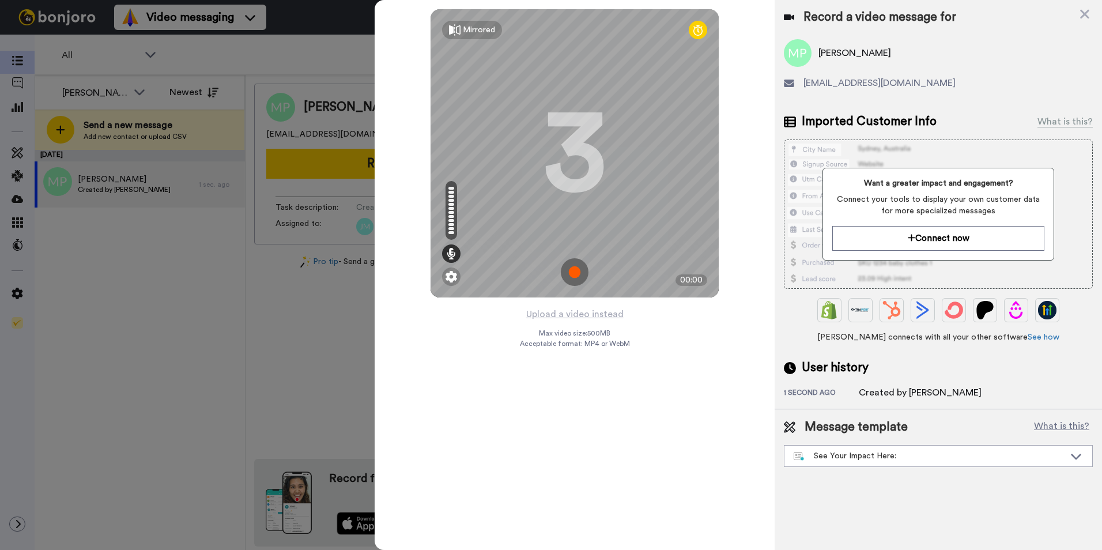
click at [578, 279] on img at bounding box center [575, 272] width 28 height 28
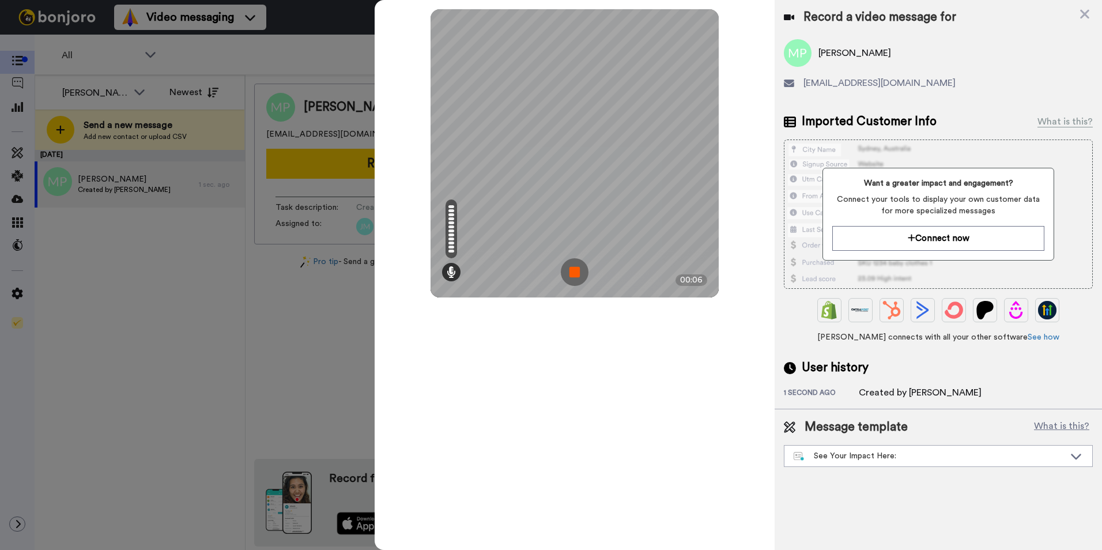
click at [578, 279] on img at bounding box center [575, 272] width 28 height 28
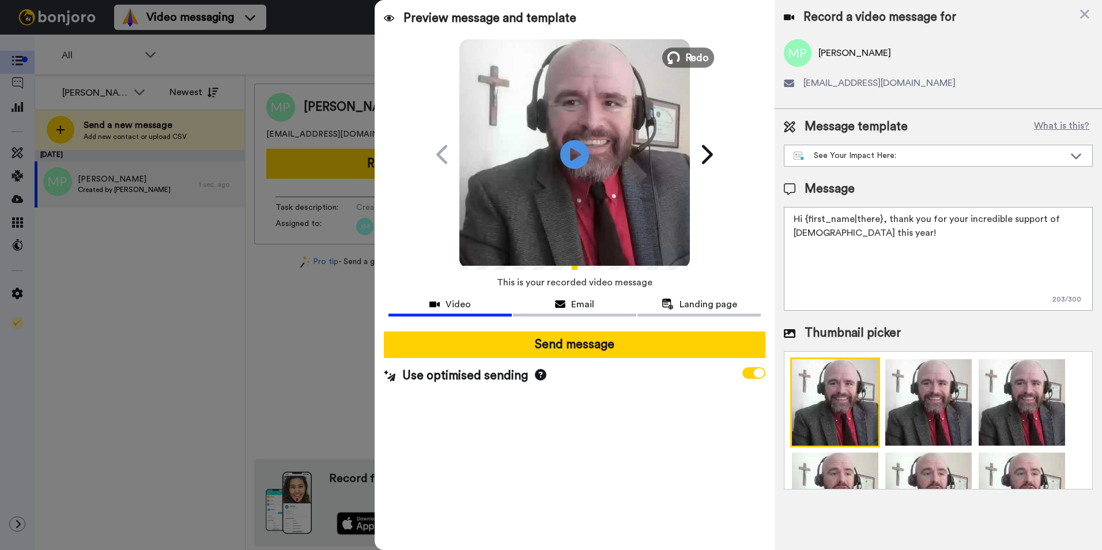
click at [688, 62] on span "Redo" at bounding box center [698, 57] width 24 height 15
